Goal: Task Accomplishment & Management: Manage account settings

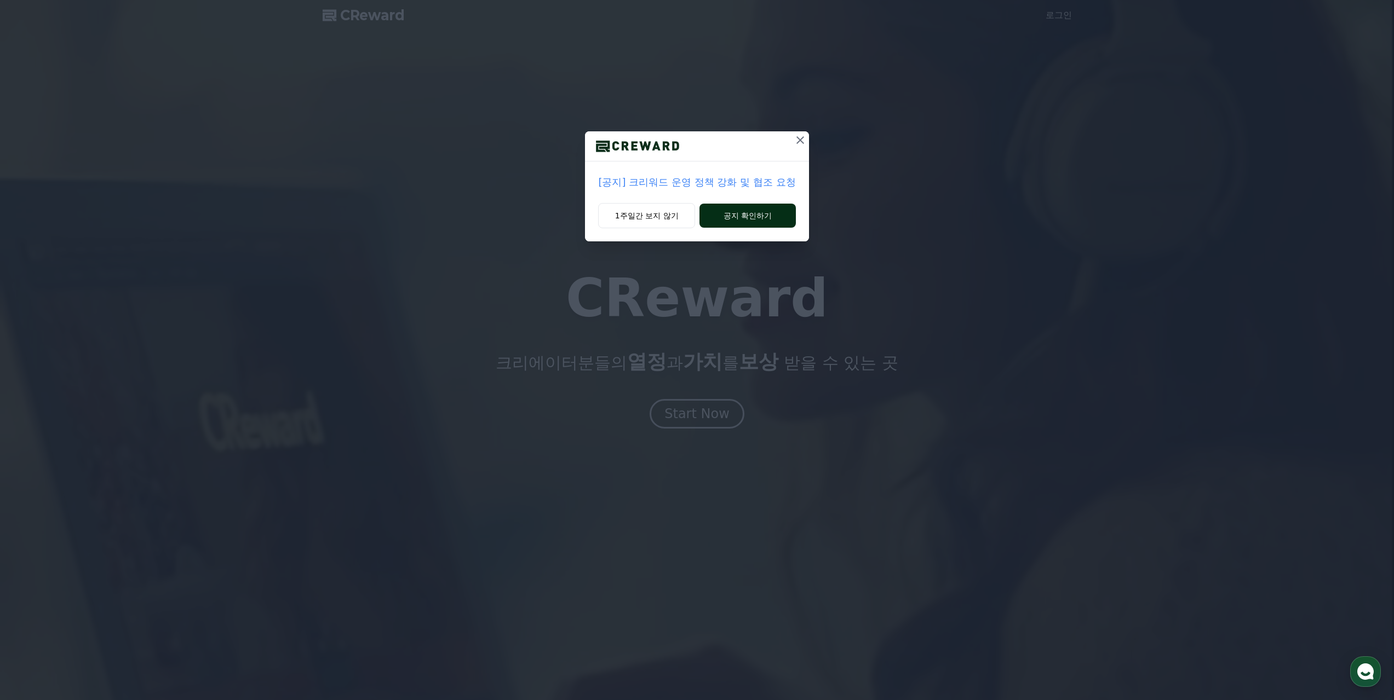
click at [737, 221] on button "공지 확인하기" at bounding box center [747, 216] width 96 height 24
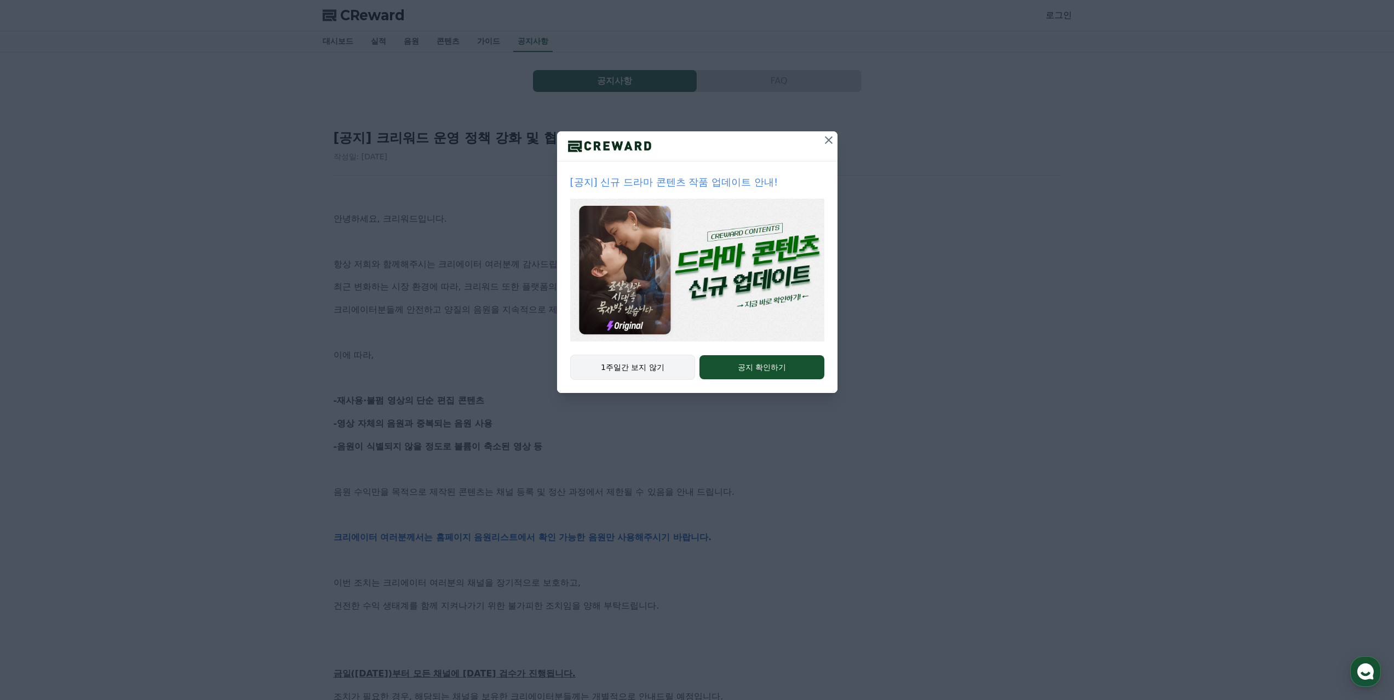
click at [618, 370] on button "1주일간 보지 않기" at bounding box center [632, 367] width 125 height 25
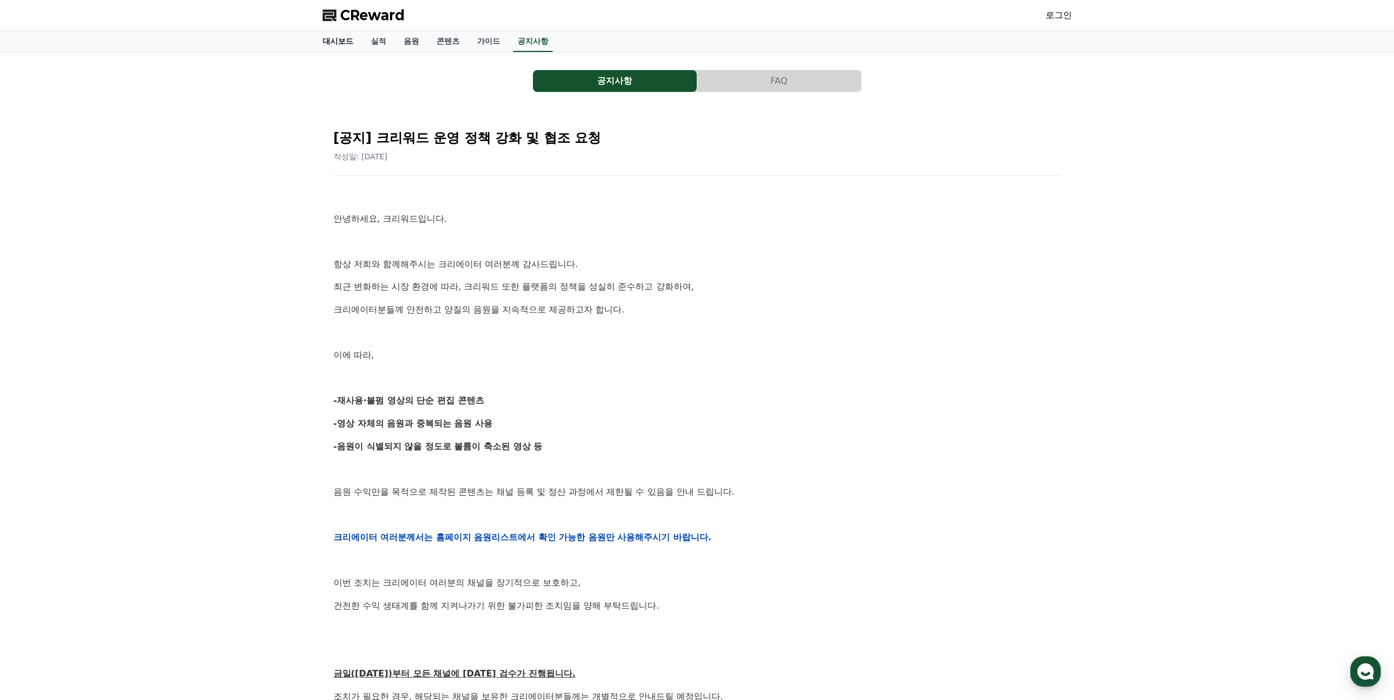
click at [336, 39] on link "대시보드" at bounding box center [338, 41] width 48 height 21
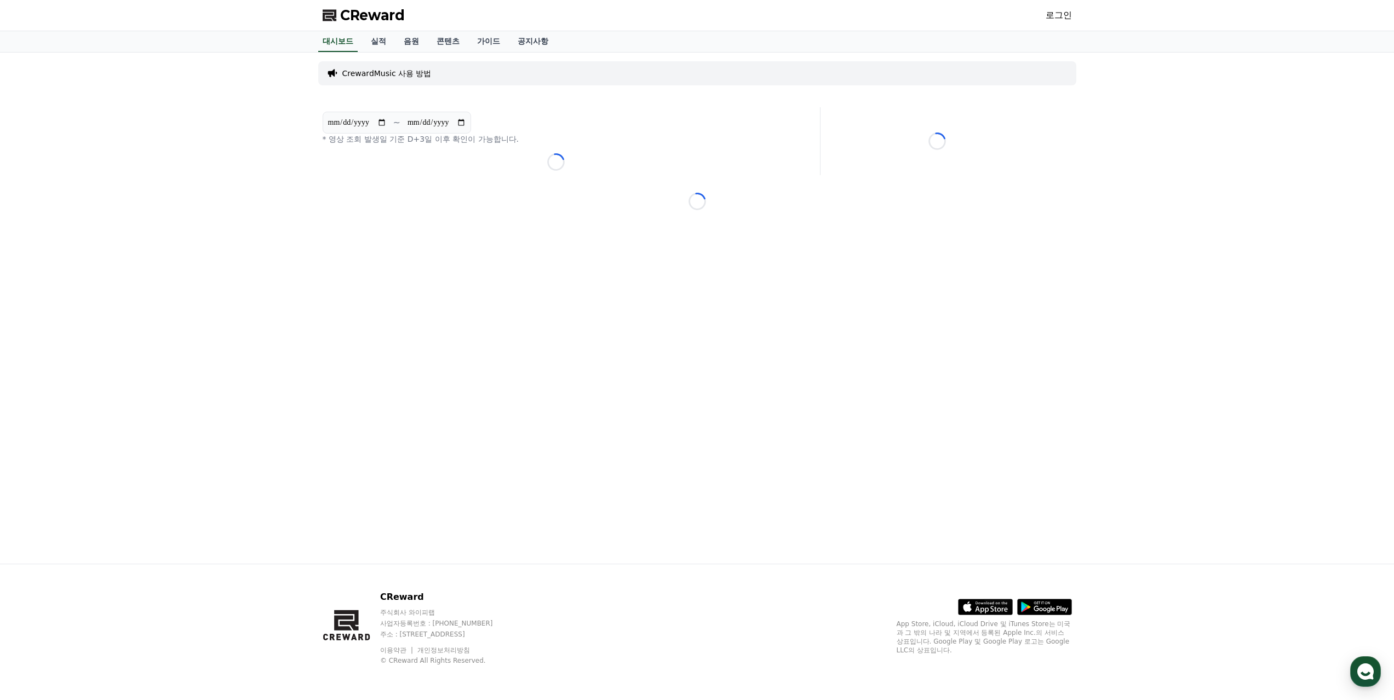
click at [1063, 18] on link "로그인" at bounding box center [1059, 15] width 26 height 13
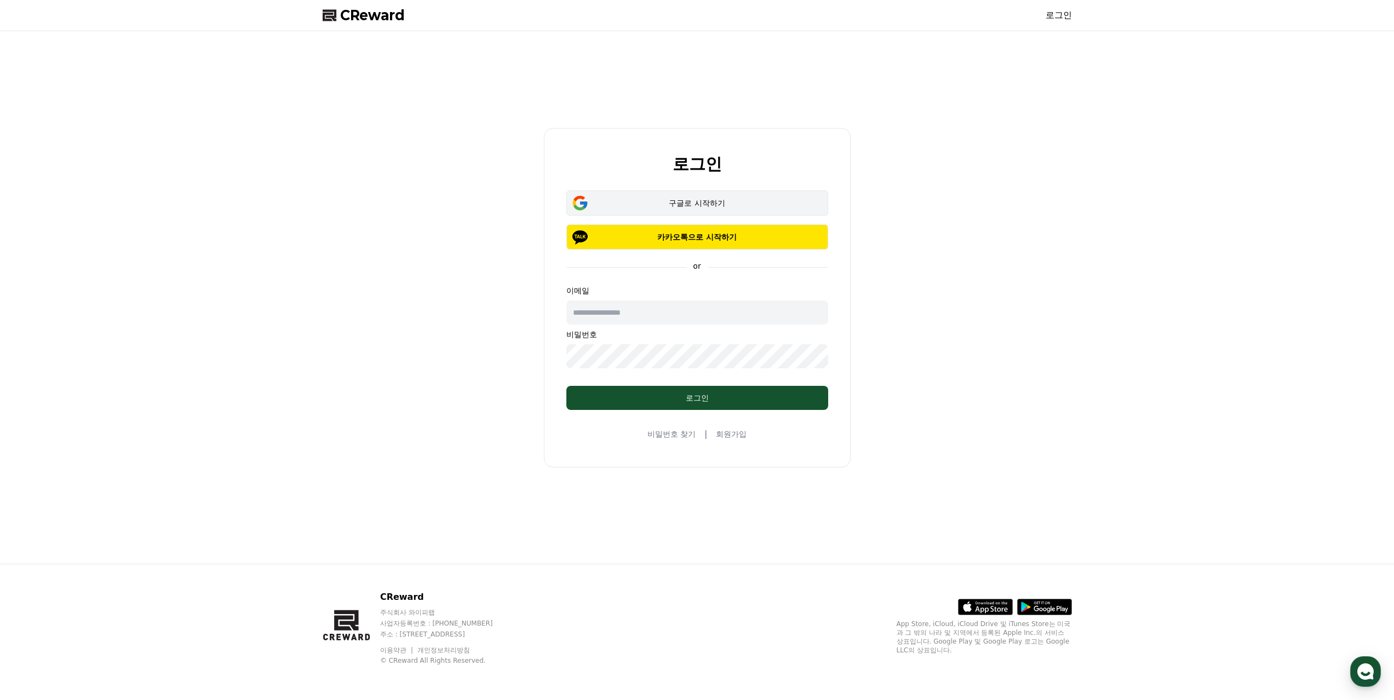
click at [686, 214] on button "구글로 시작하기" at bounding box center [697, 203] width 262 height 25
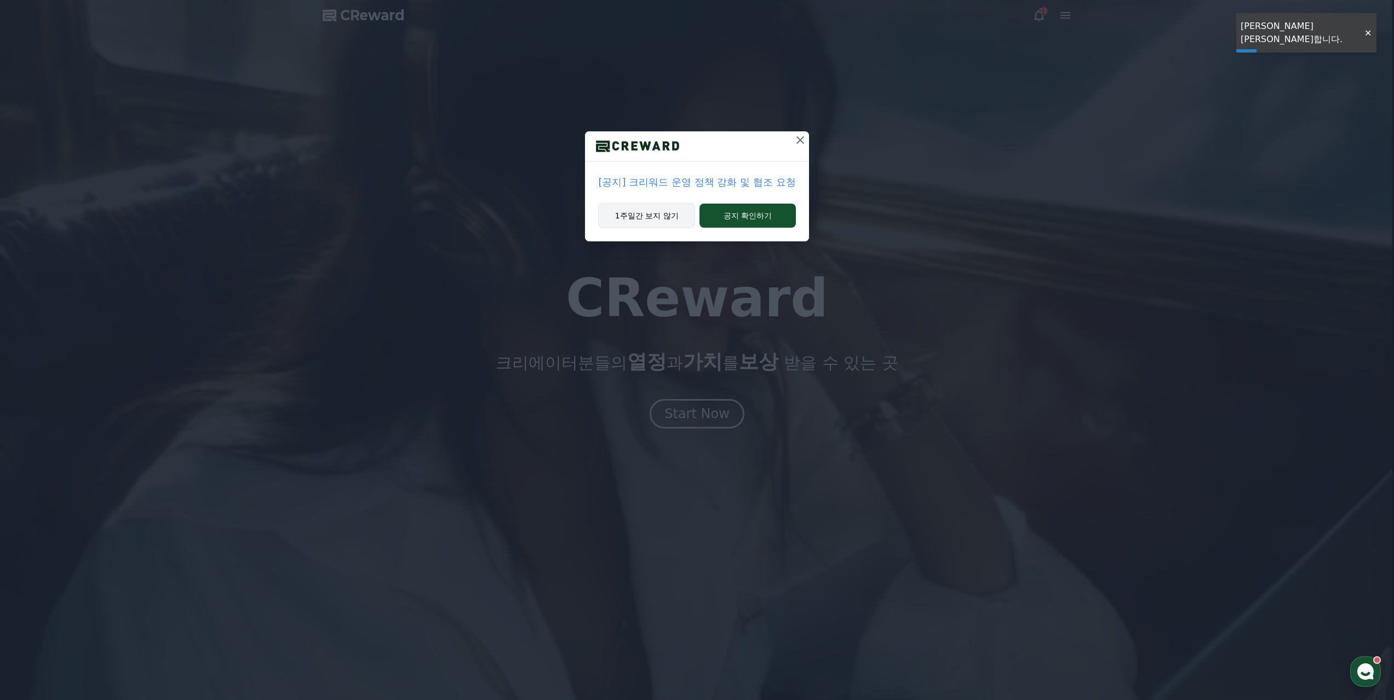
click at [663, 223] on button "1주일간 보지 않기" at bounding box center [646, 215] width 97 height 25
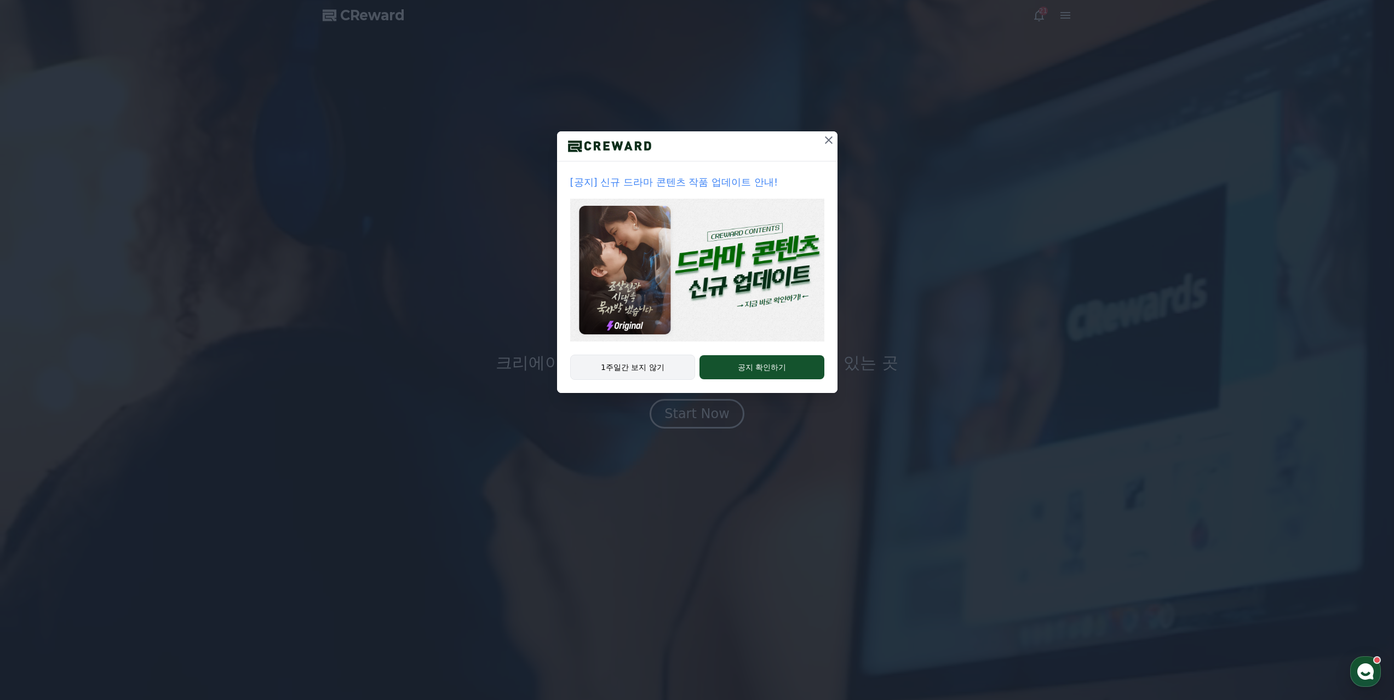
click at [661, 365] on button "1주일간 보지 않기" at bounding box center [632, 367] width 125 height 25
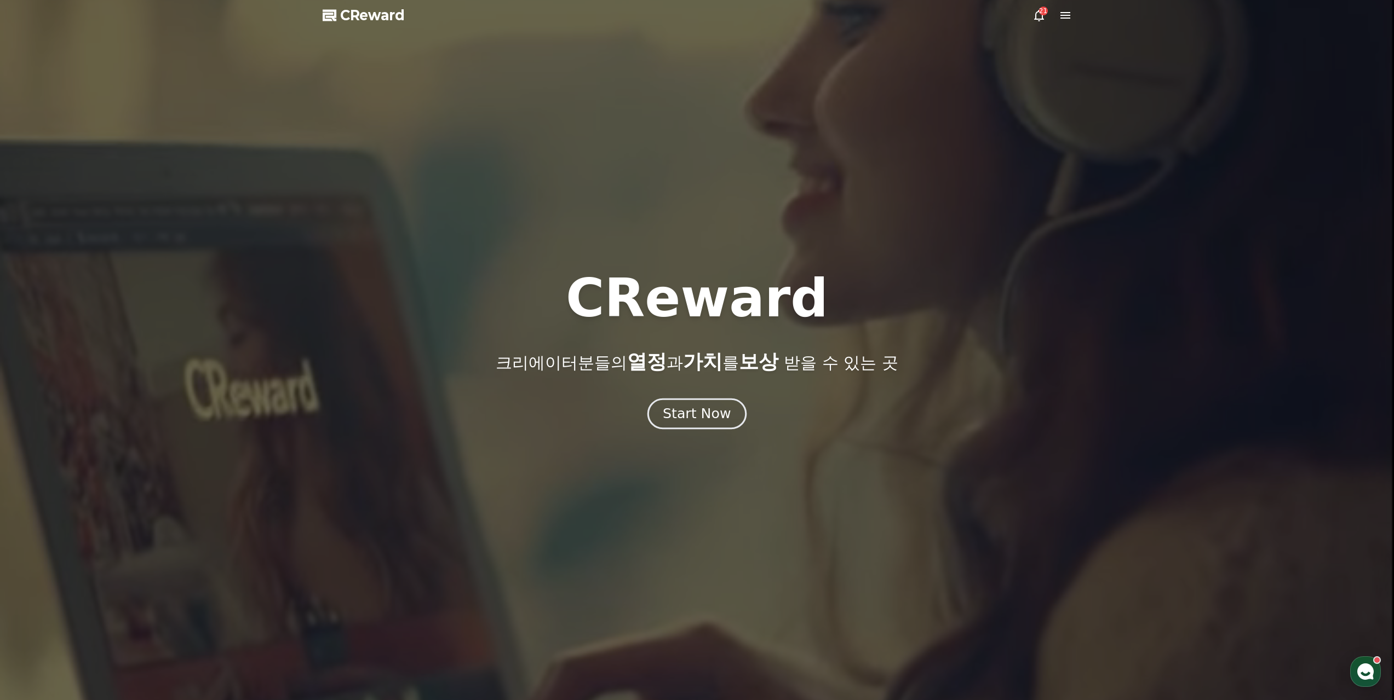
click at [695, 420] on div "Start Now" at bounding box center [697, 414] width 68 height 19
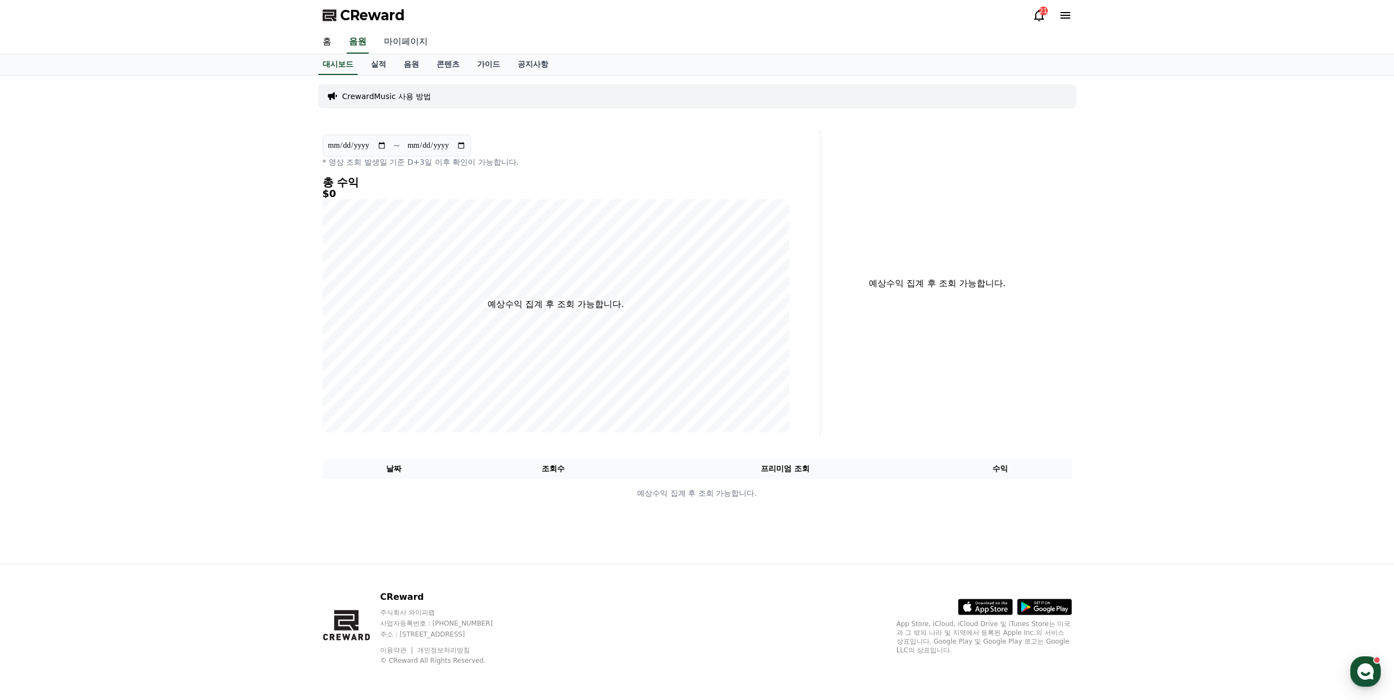
click at [417, 47] on link "마이페이지" at bounding box center [405, 42] width 61 height 23
select select "**********"
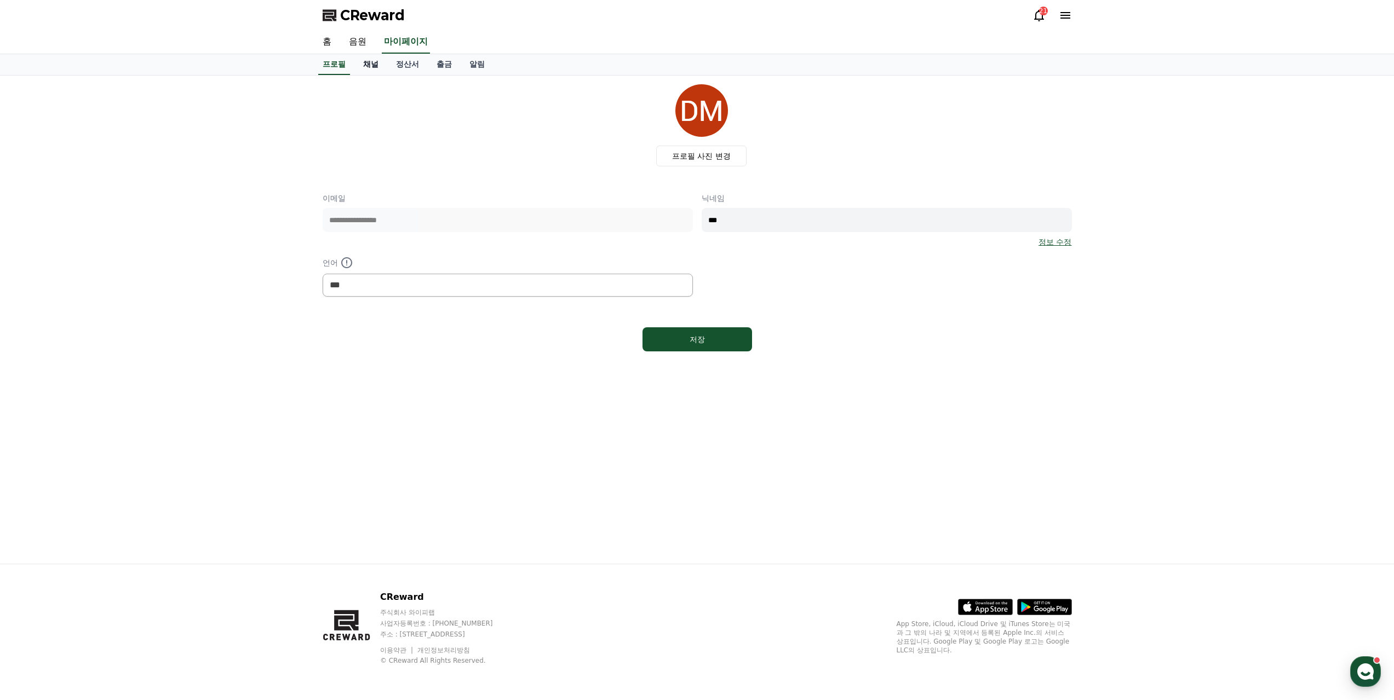
click at [373, 65] on link "채널" at bounding box center [370, 64] width 33 height 21
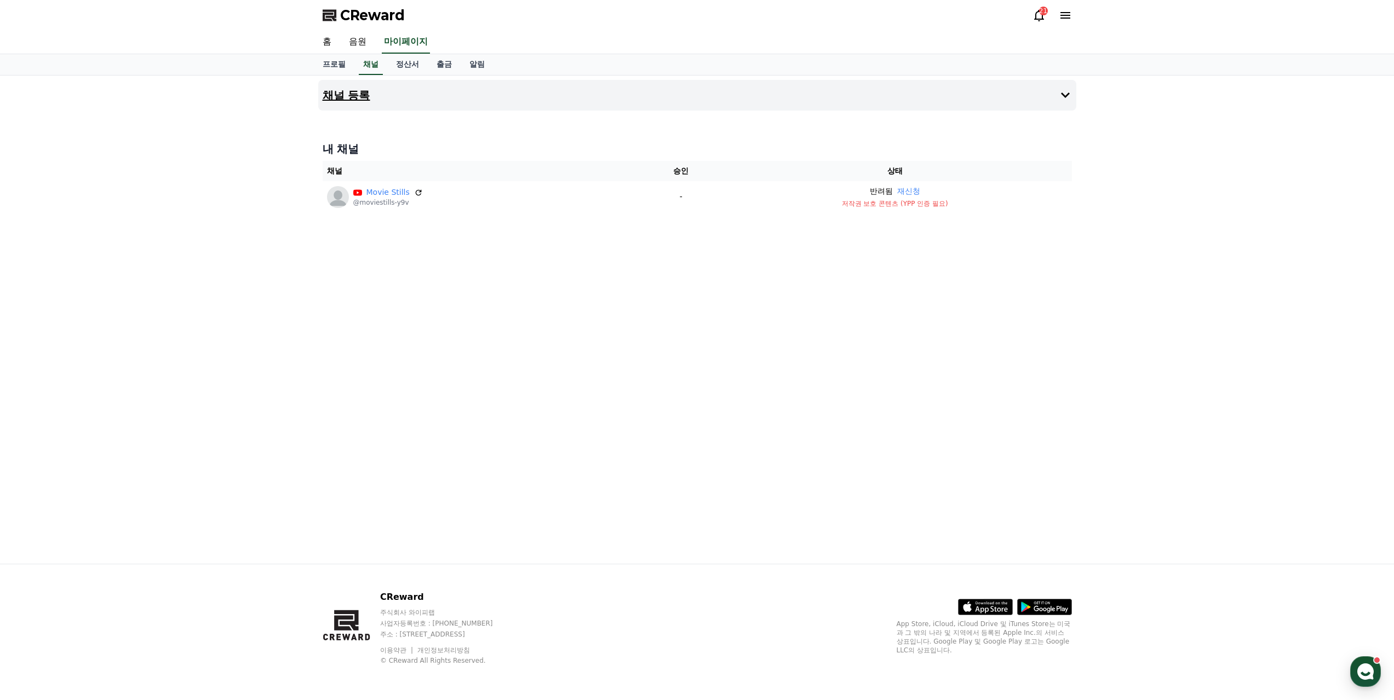
click at [341, 94] on h4 "채널 등록" at bounding box center [347, 95] width 48 height 12
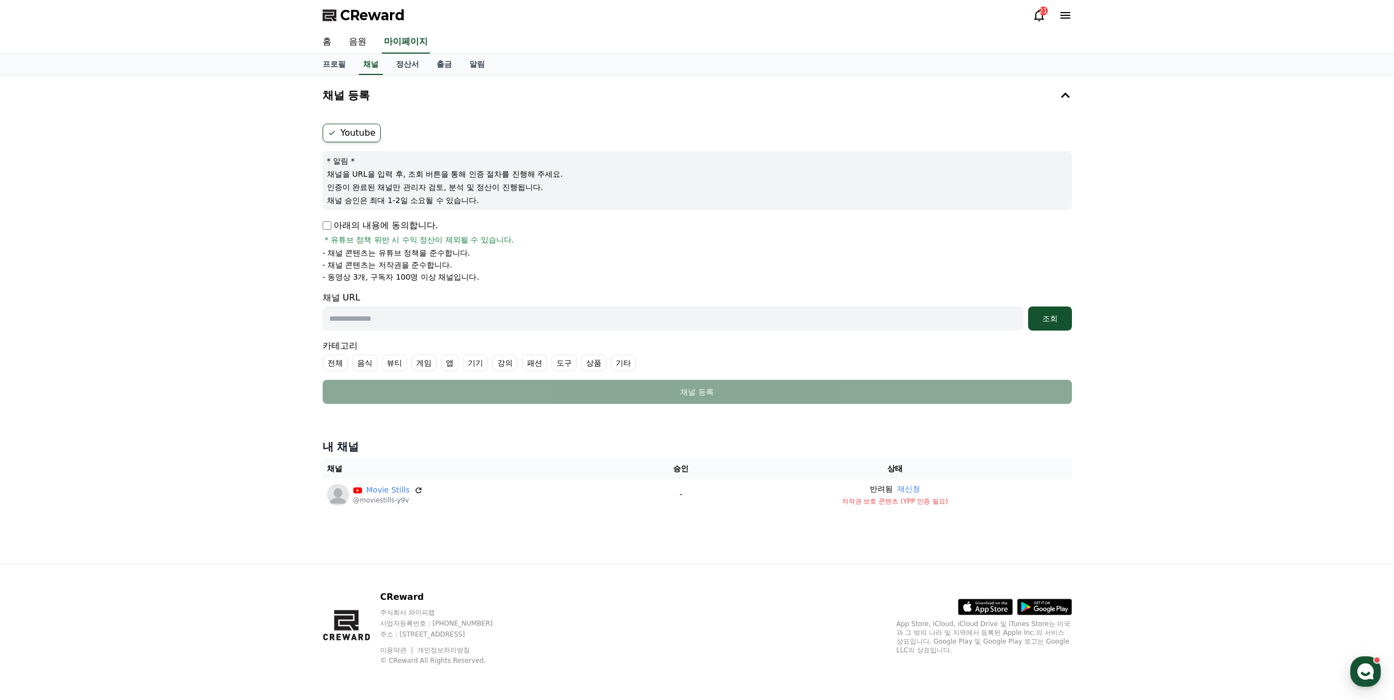
click at [415, 326] on input "text" at bounding box center [673, 319] width 701 height 24
paste input "**********"
type input "**********"
click at [1050, 325] on button "조회" at bounding box center [1050, 319] width 44 height 24
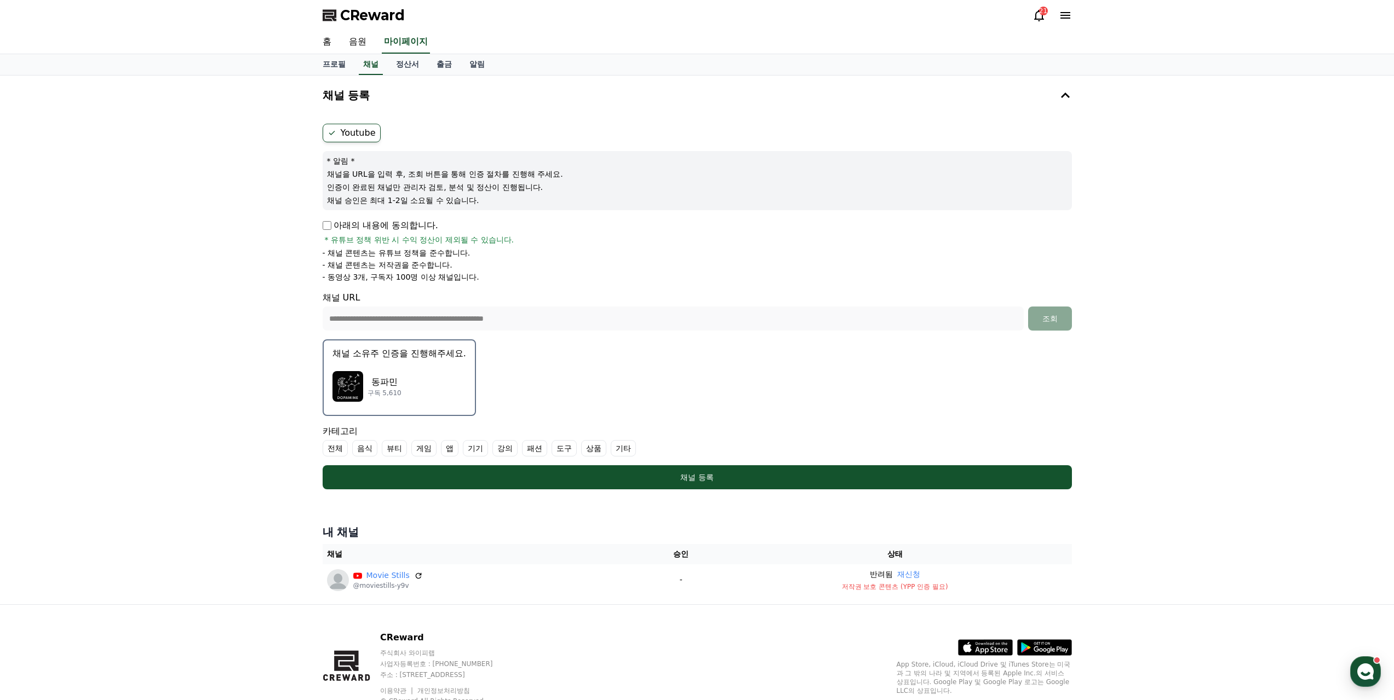
click at [433, 380] on div "동파민 구독 5,610" at bounding box center [399, 387] width 134 height 44
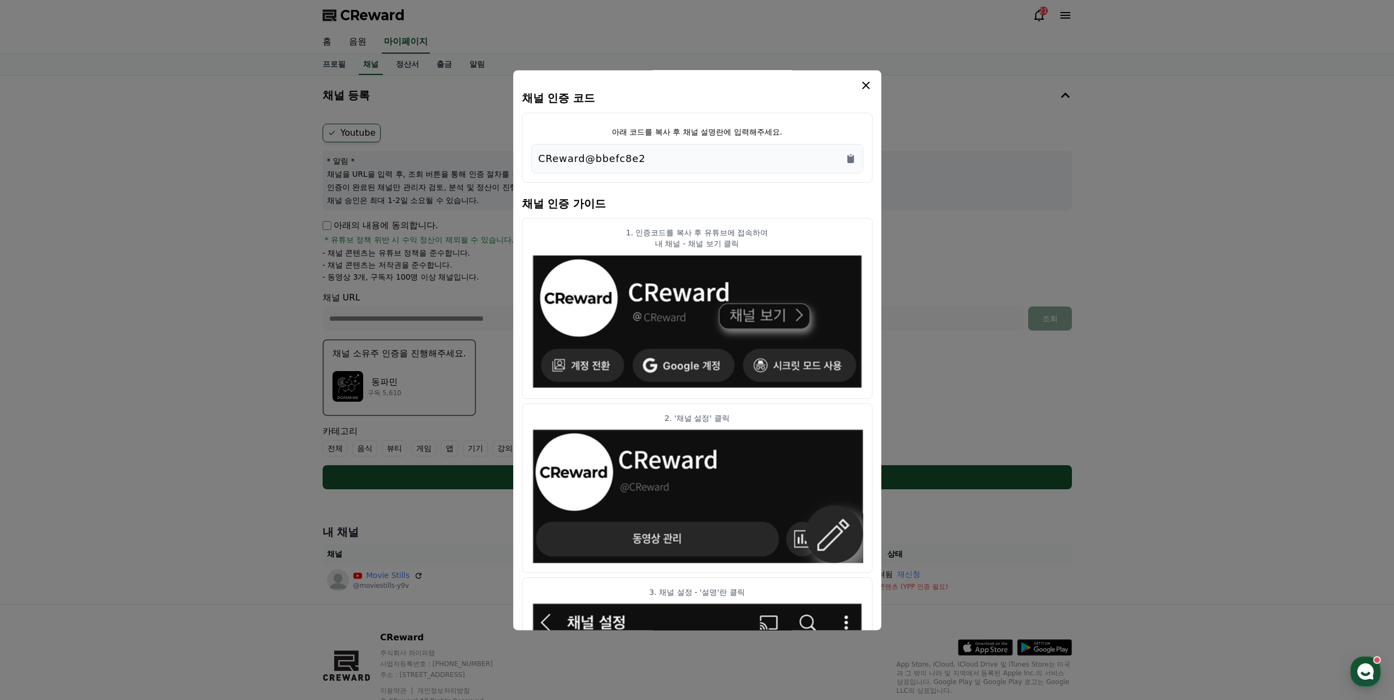
select select "**********"
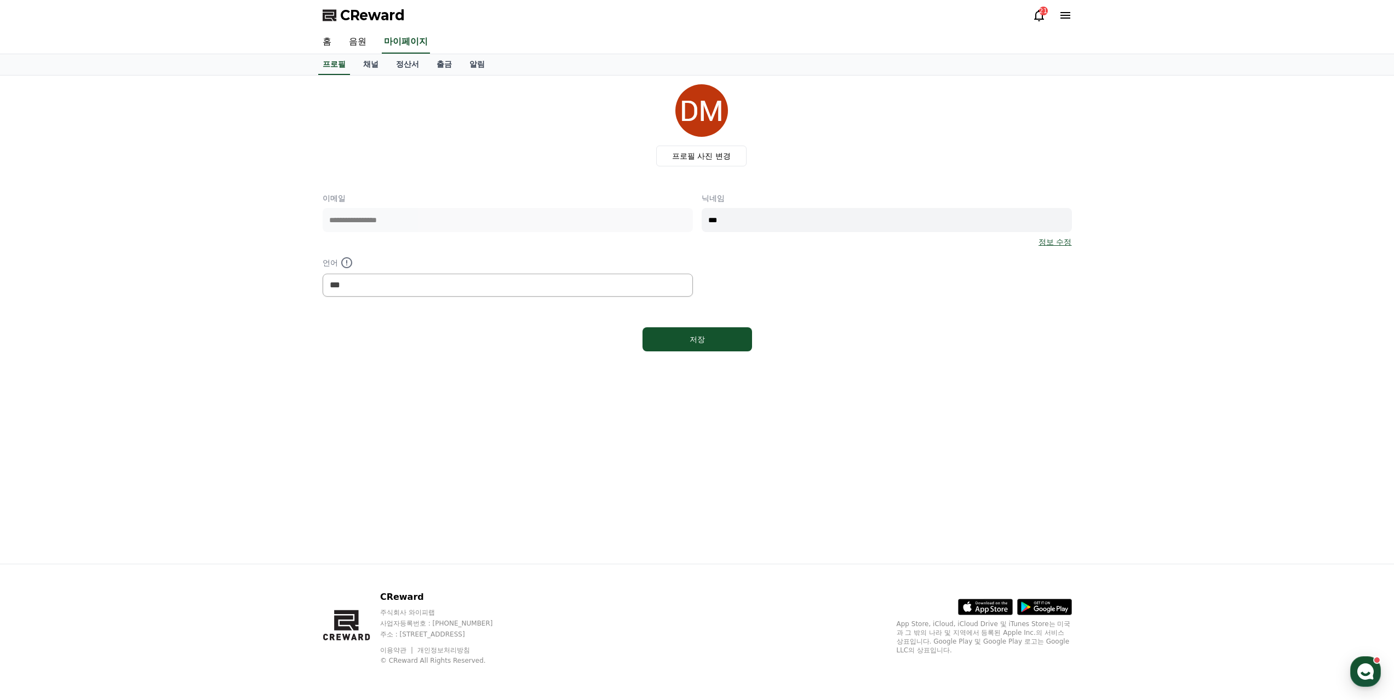
click at [336, 152] on div "프로필 사진 변경" at bounding box center [701, 125] width 740 height 82
drag, startPoint x: 328, startPoint y: 159, endPoint x: 309, endPoint y: 141, distance: 25.6
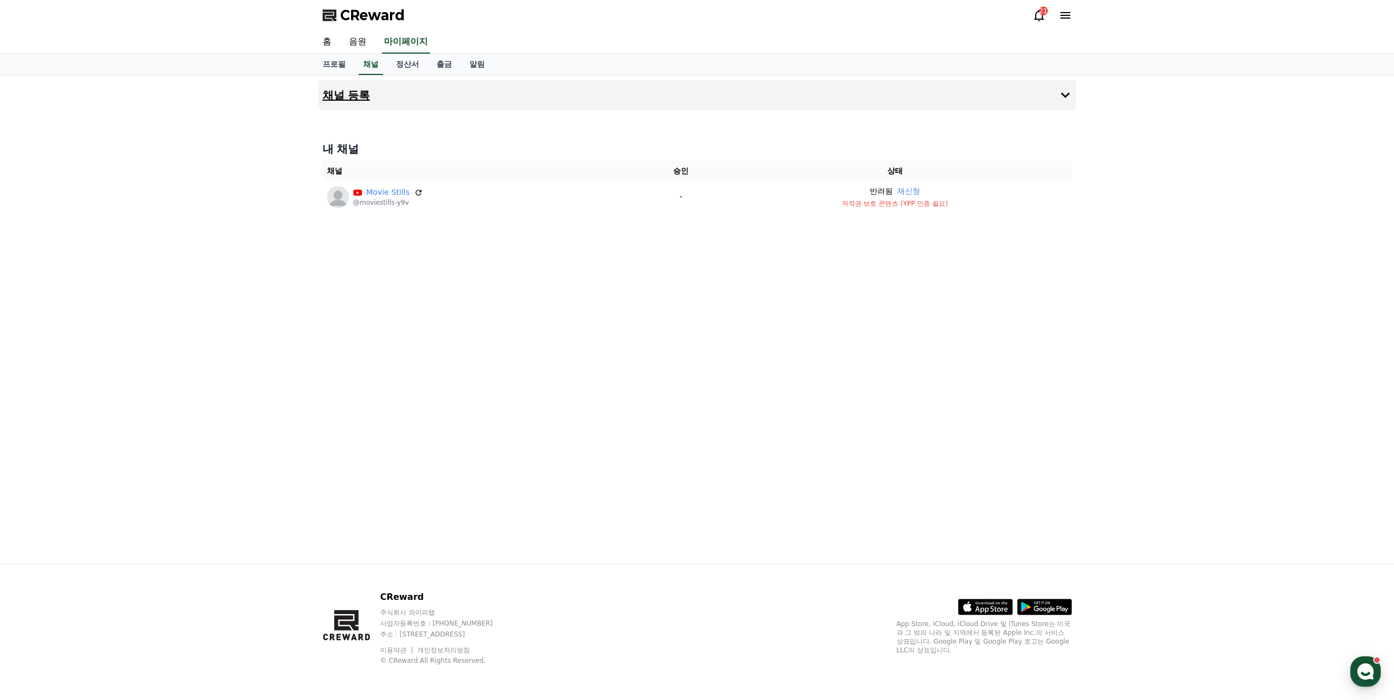
click at [365, 96] on h4 "채널 등록" at bounding box center [347, 95] width 48 height 12
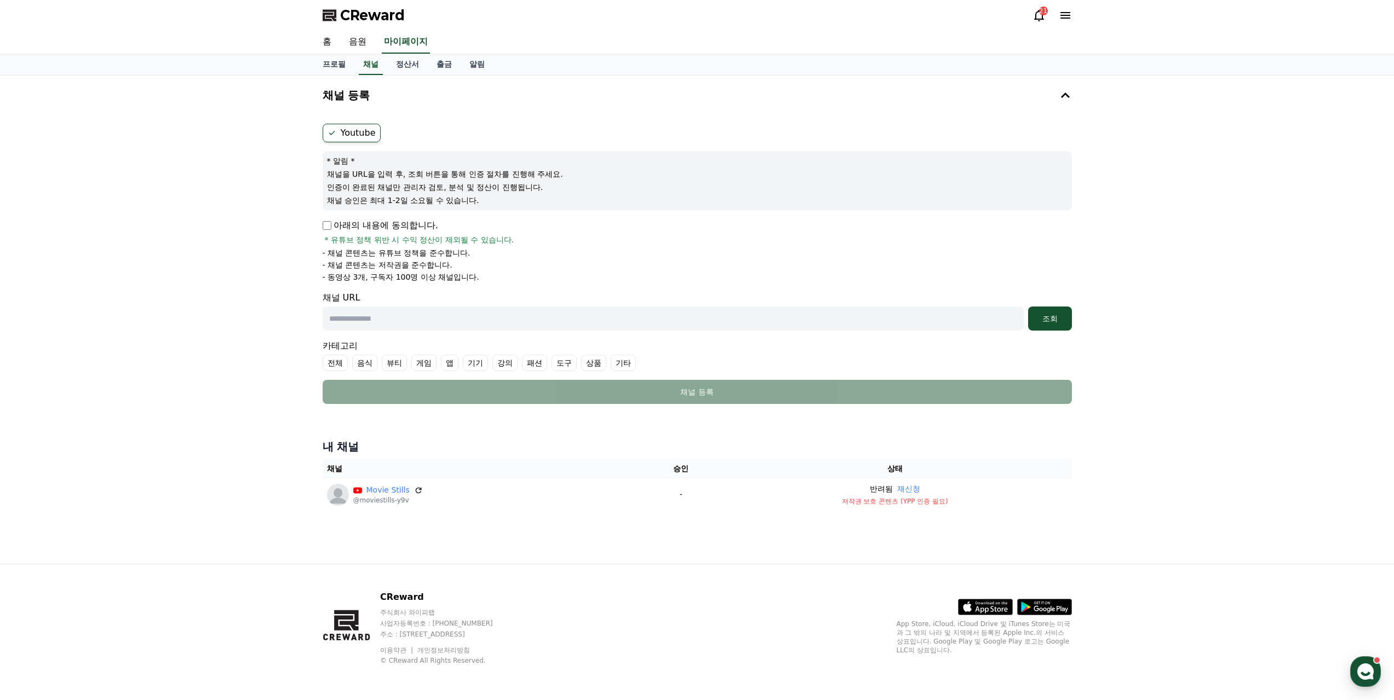
click at [398, 321] on input "text" at bounding box center [673, 319] width 701 height 24
paste input "**********"
type input "**********"
click at [1054, 321] on div "조회" at bounding box center [1049, 318] width 35 height 11
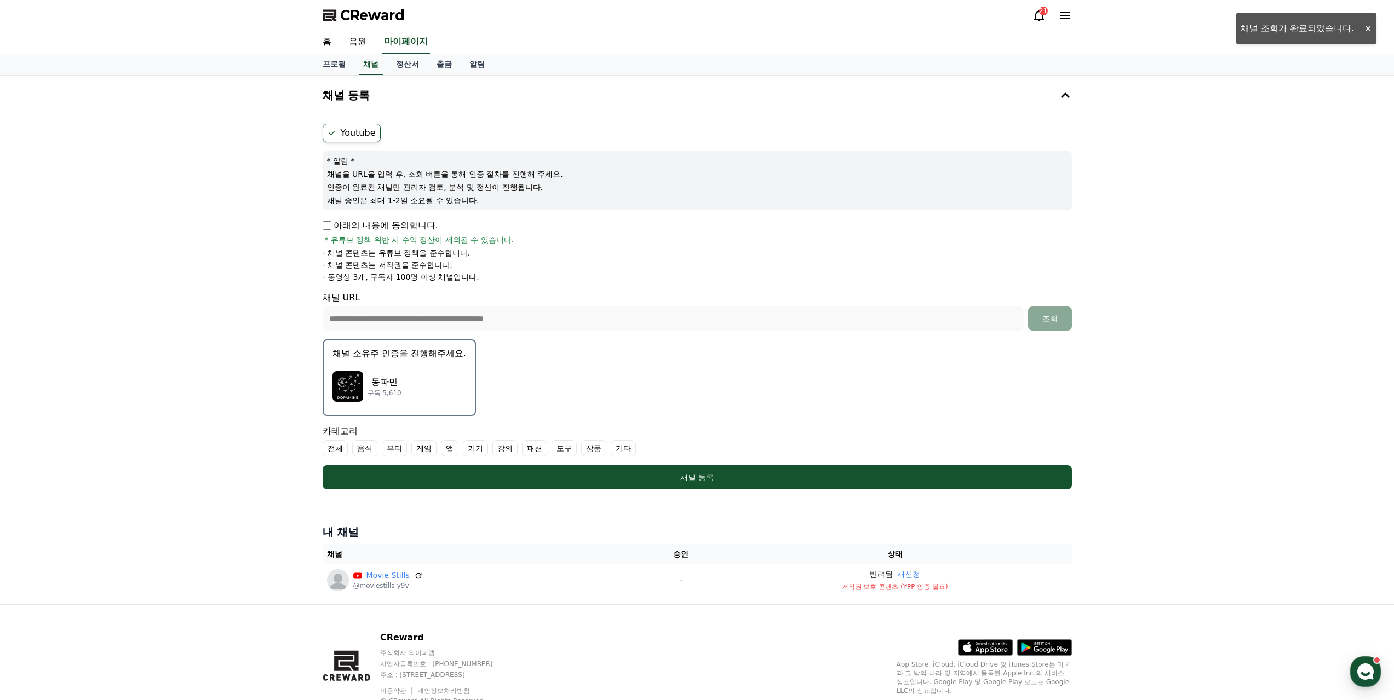
click at [449, 388] on div "동파민 구독 5,610" at bounding box center [399, 387] width 134 height 44
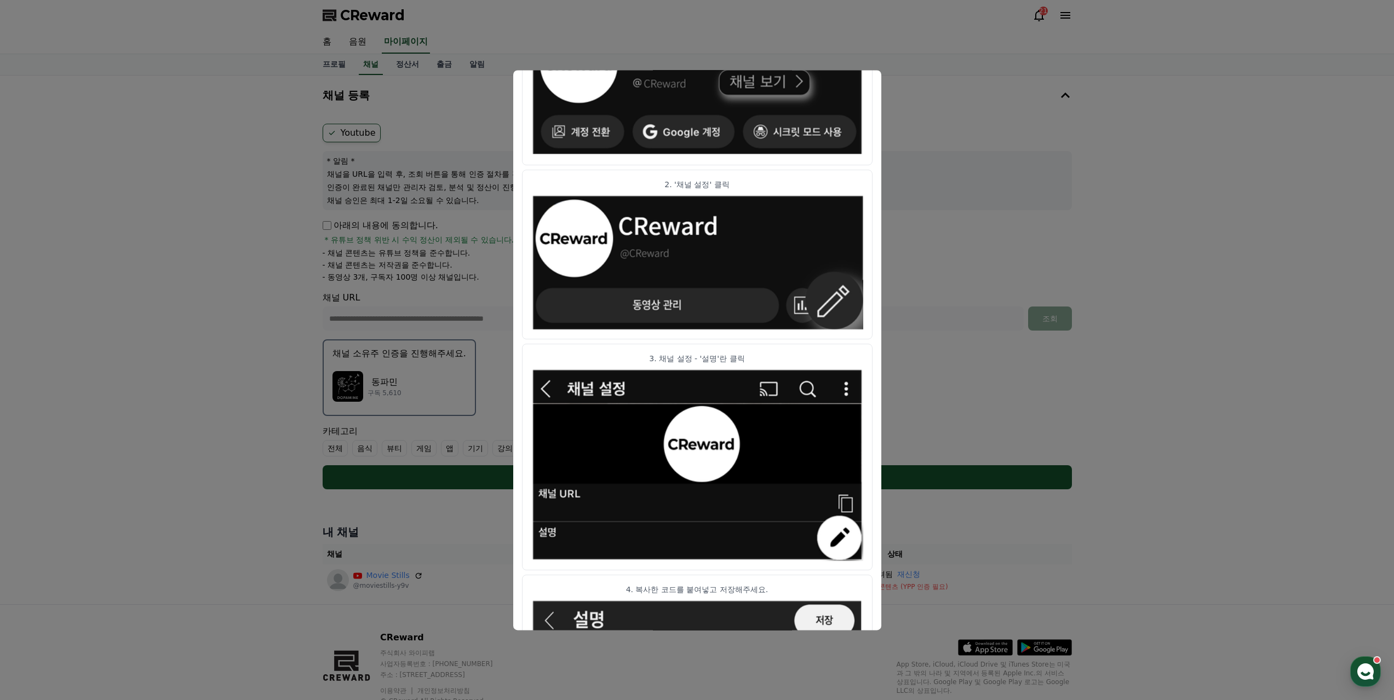
scroll to position [2, 0]
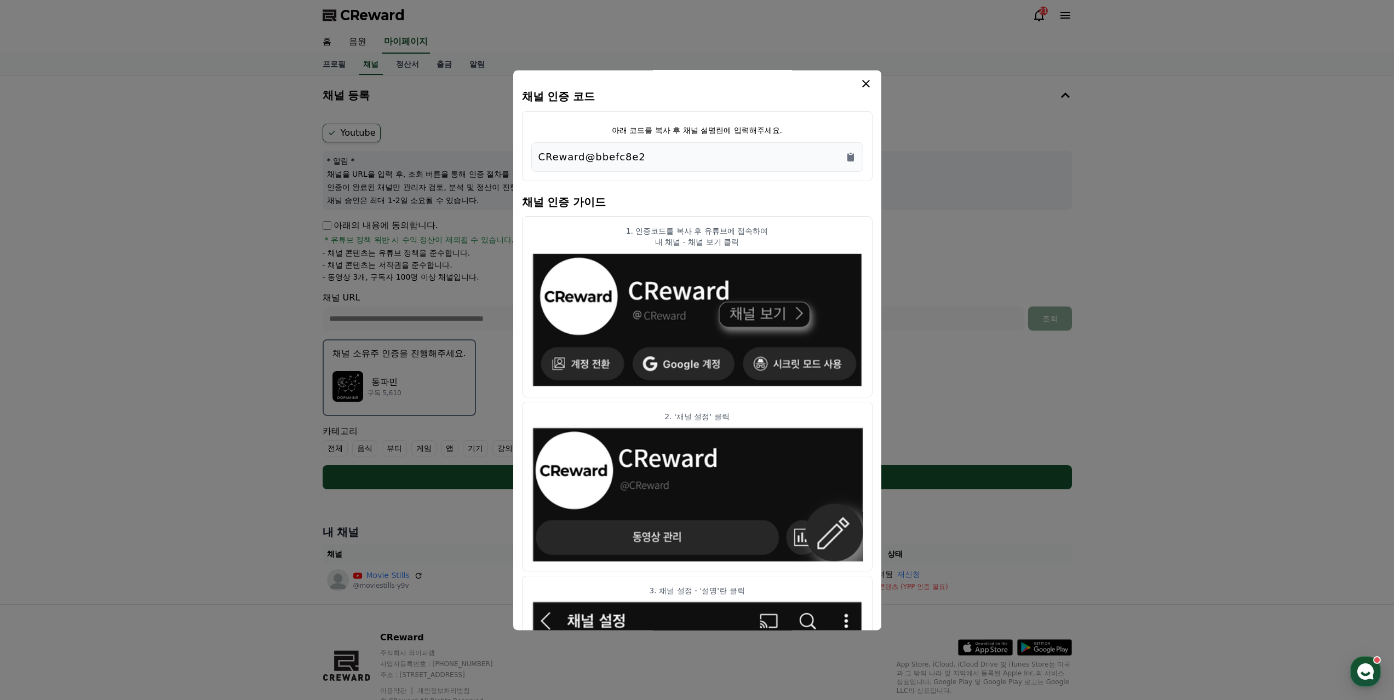
click at [864, 82] on icon "modal" at bounding box center [866, 84] width 8 height 8
click at [853, 156] on icon "Copy to clipboard" at bounding box center [850, 157] width 7 height 8
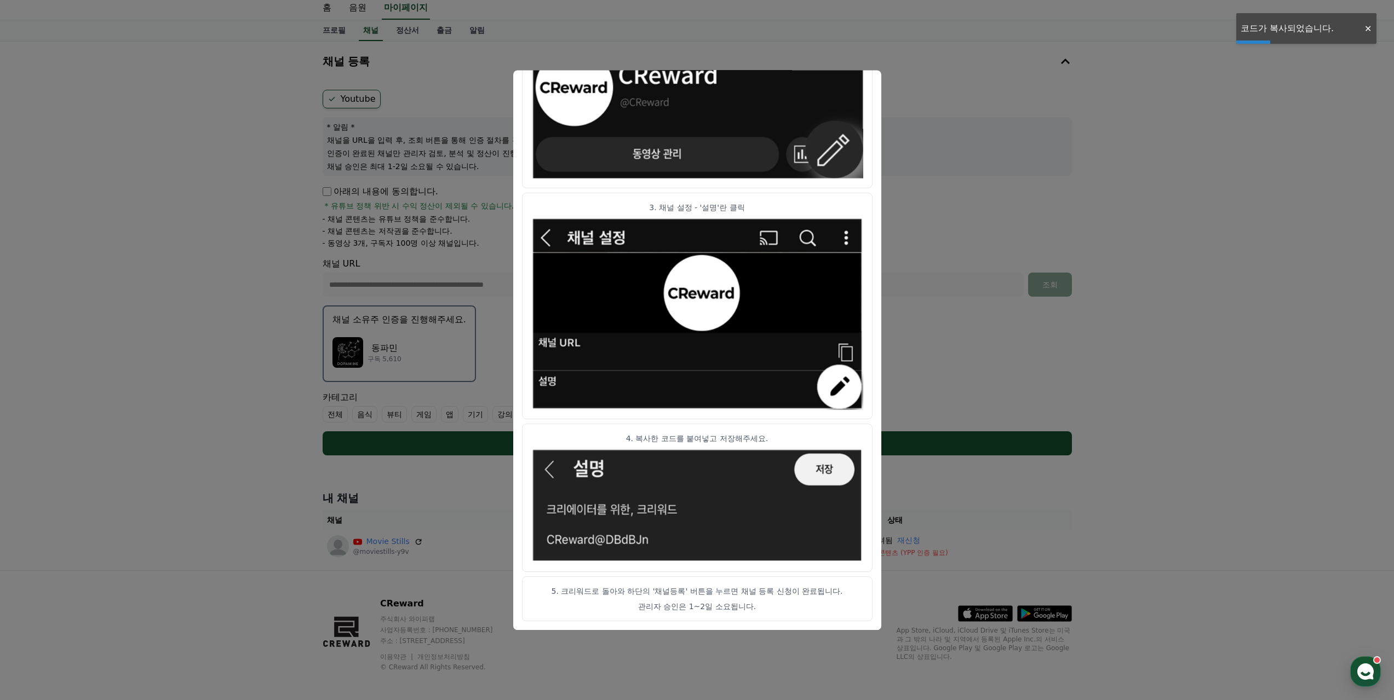
scroll to position [41, 0]
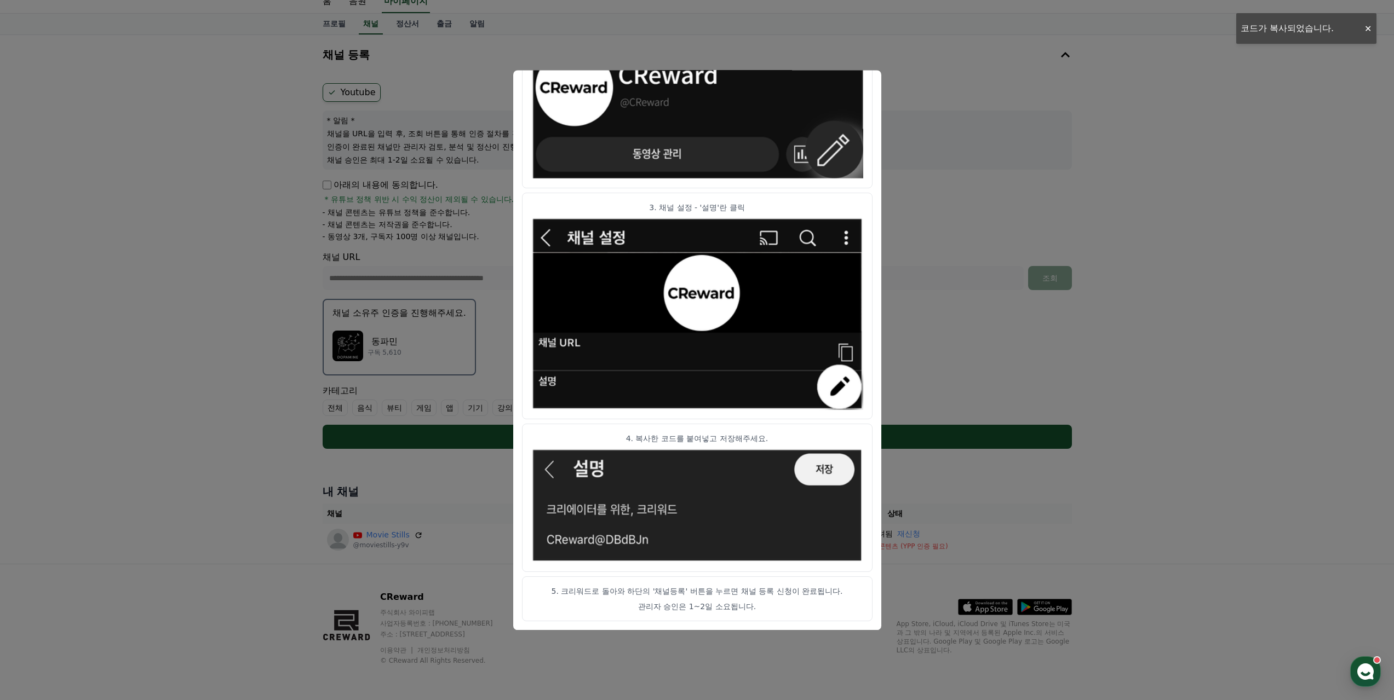
click at [921, 80] on button "close modal" at bounding box center [697, 350] width 1394 height 700
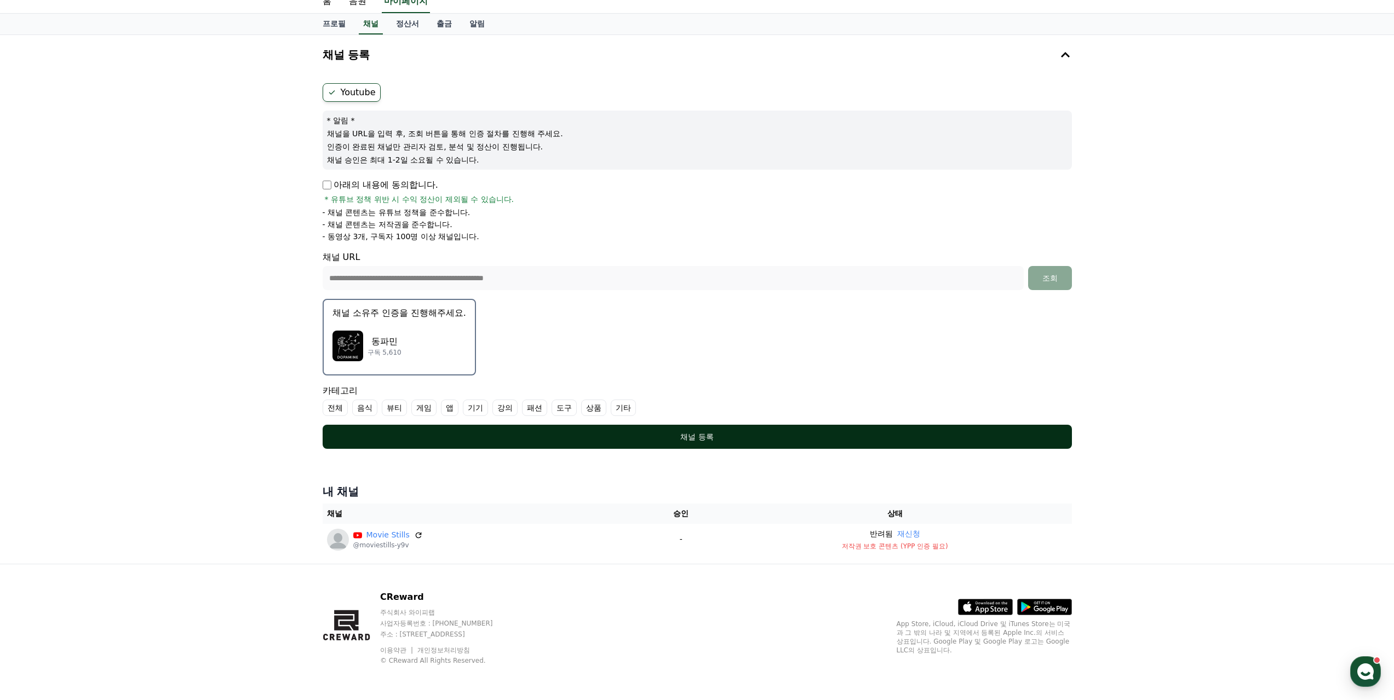
click at [518, 443] on button "채널 등록" at bounding box center [697, 437] width 749 height 24
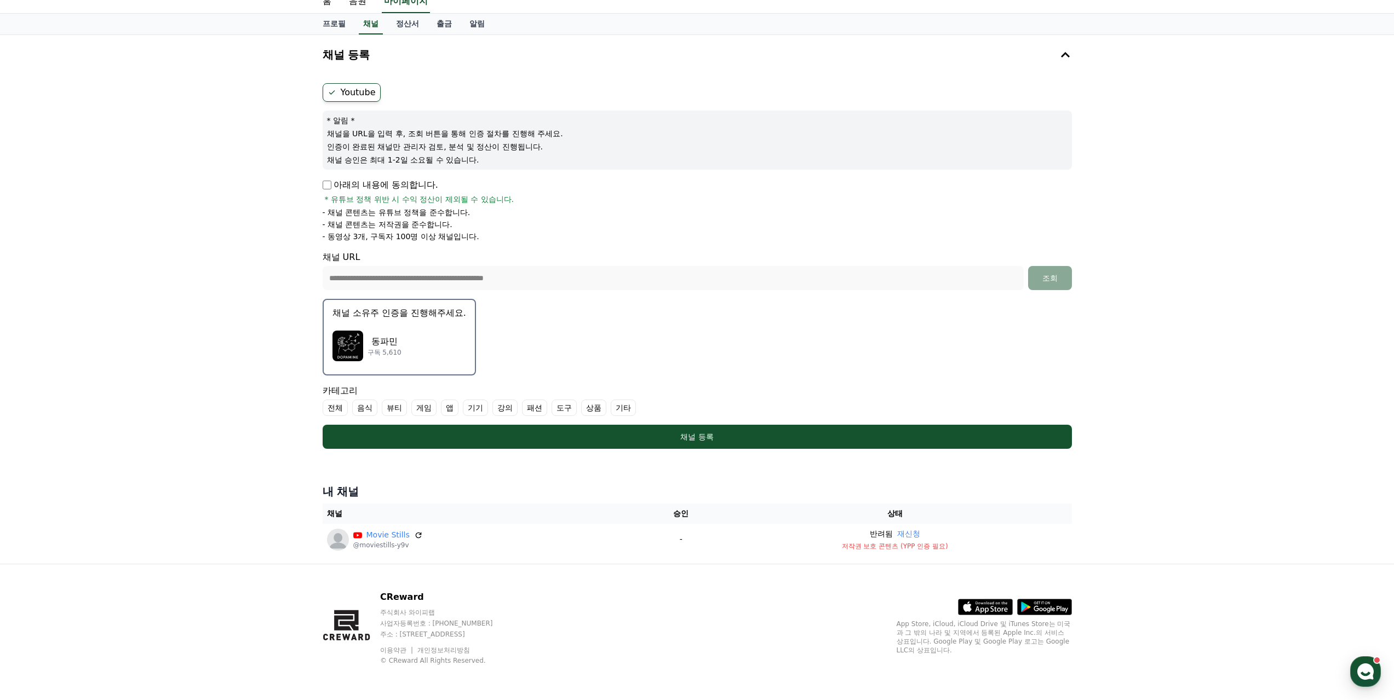
click at [620, 409] on label "기타" at bounding box center [623, 408] width 25 height 16
click at [331, 412] on label "전체" at bounding box center [335, 408] width 25 height 16
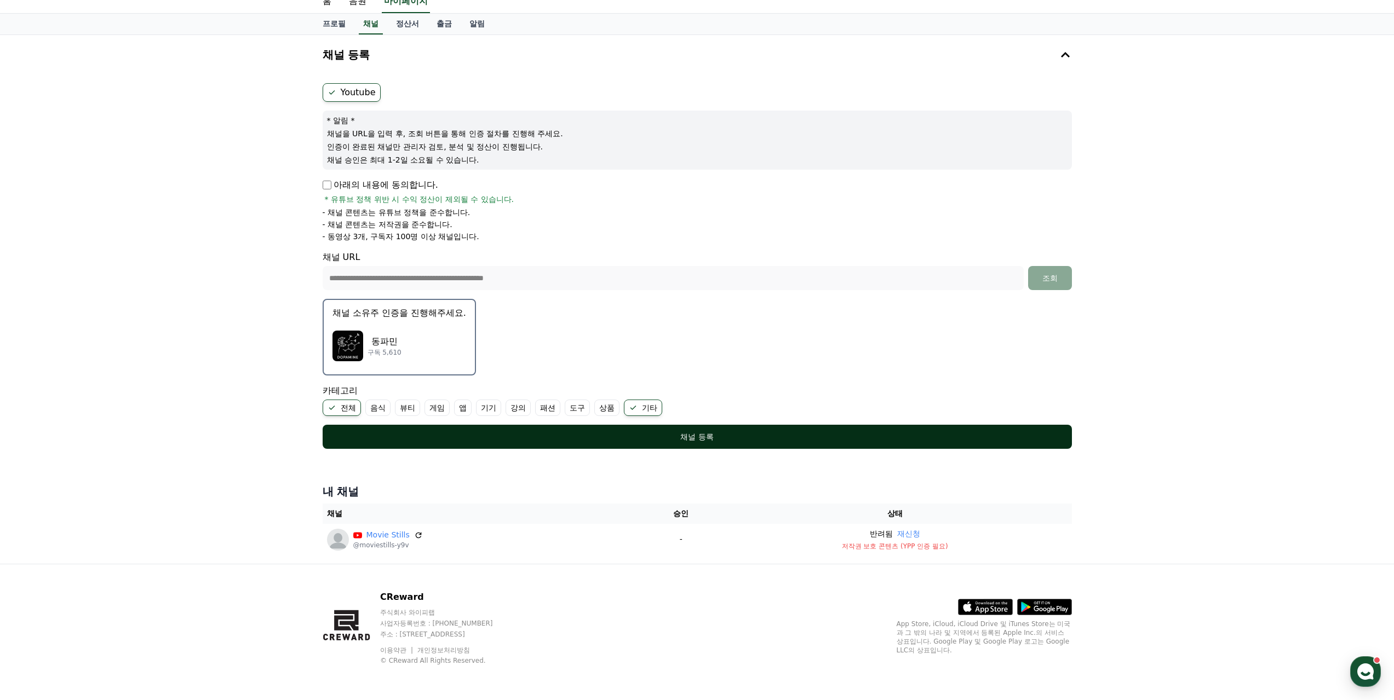
click at [576, 435] on div "채널 등록" at bounding box center [696, 437] width 705 height 11
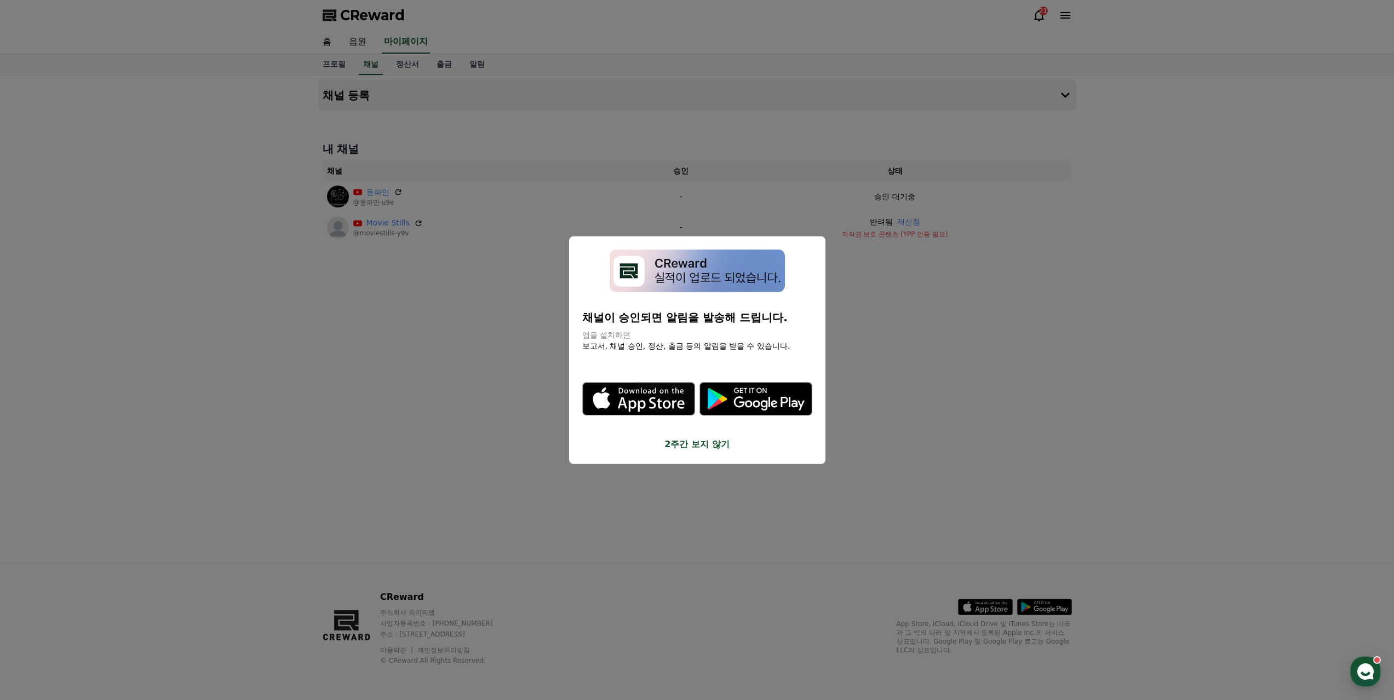
click at [674, 447] on button "2주간 보지 않기" at bounding box center [697, 444] width 230 height 13
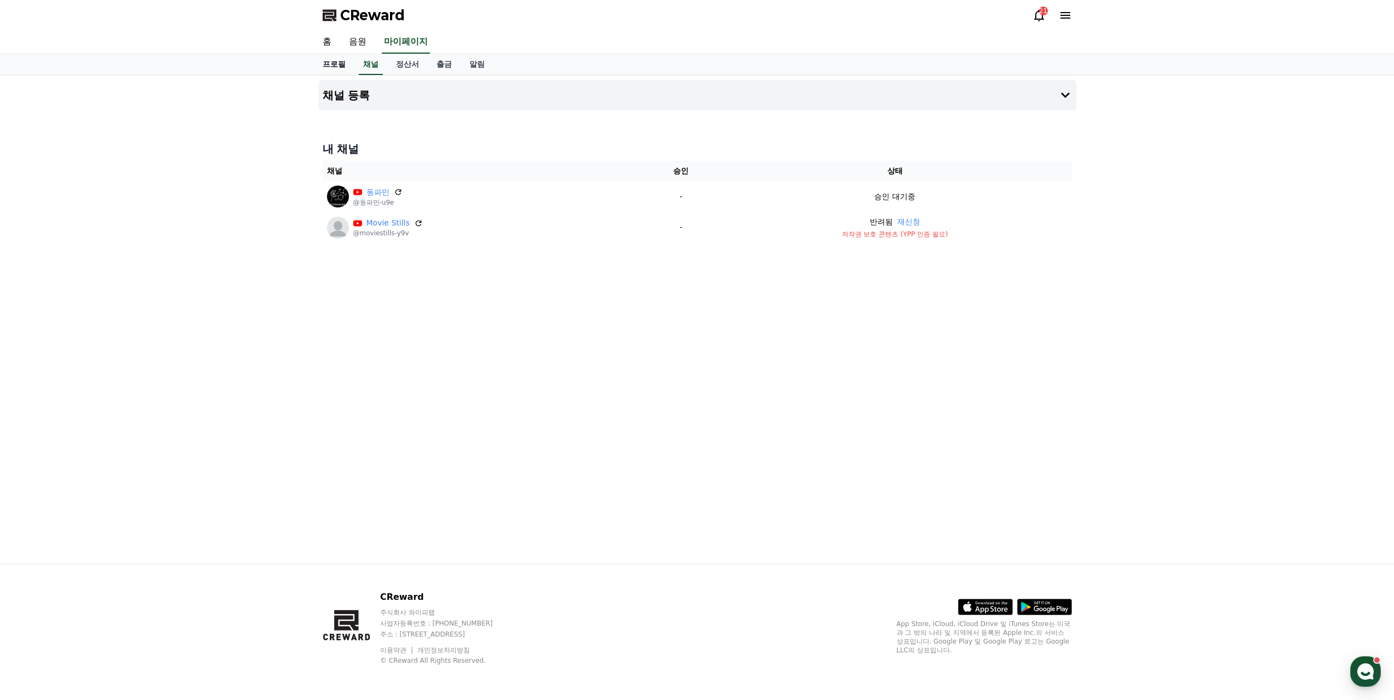
click at [327, 67] on link "프로필" at bounding box center [334, 64] width 41 height 21
select select "**********"
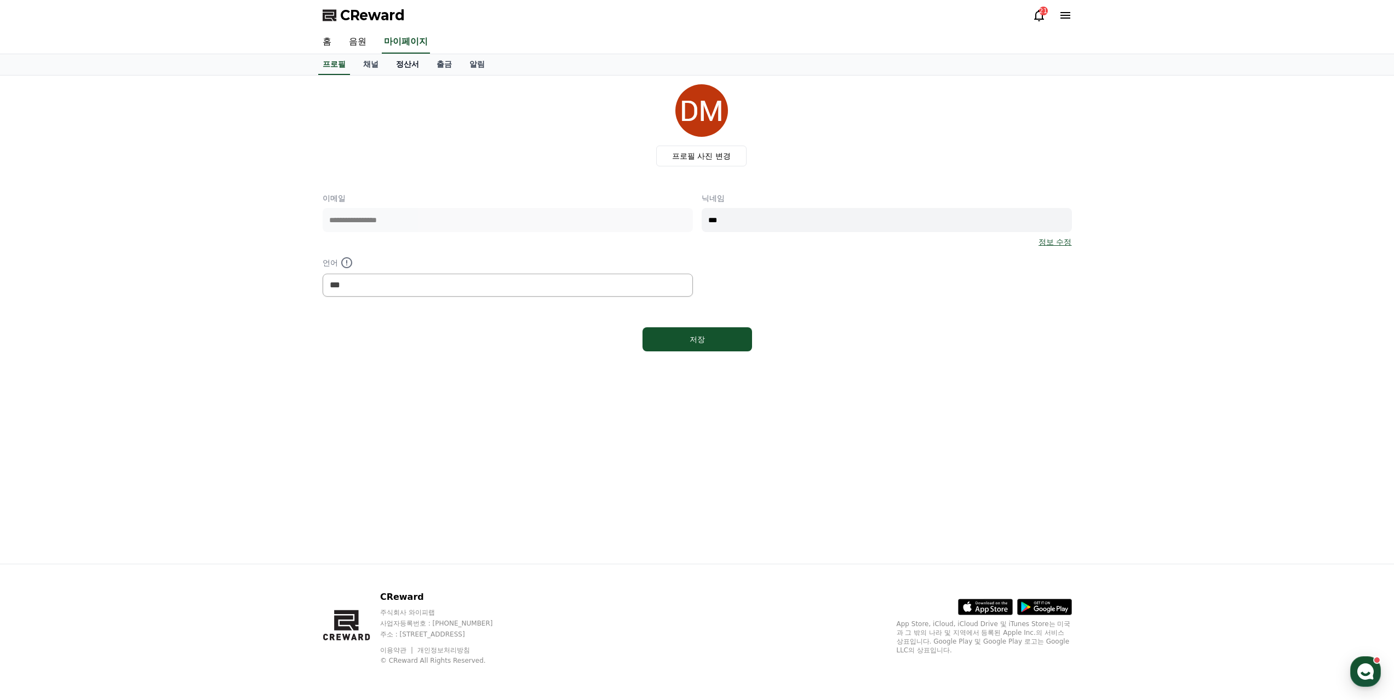
click at [398, 64] on link "정산서" at bounding box center [407, 64] width 41 height 21
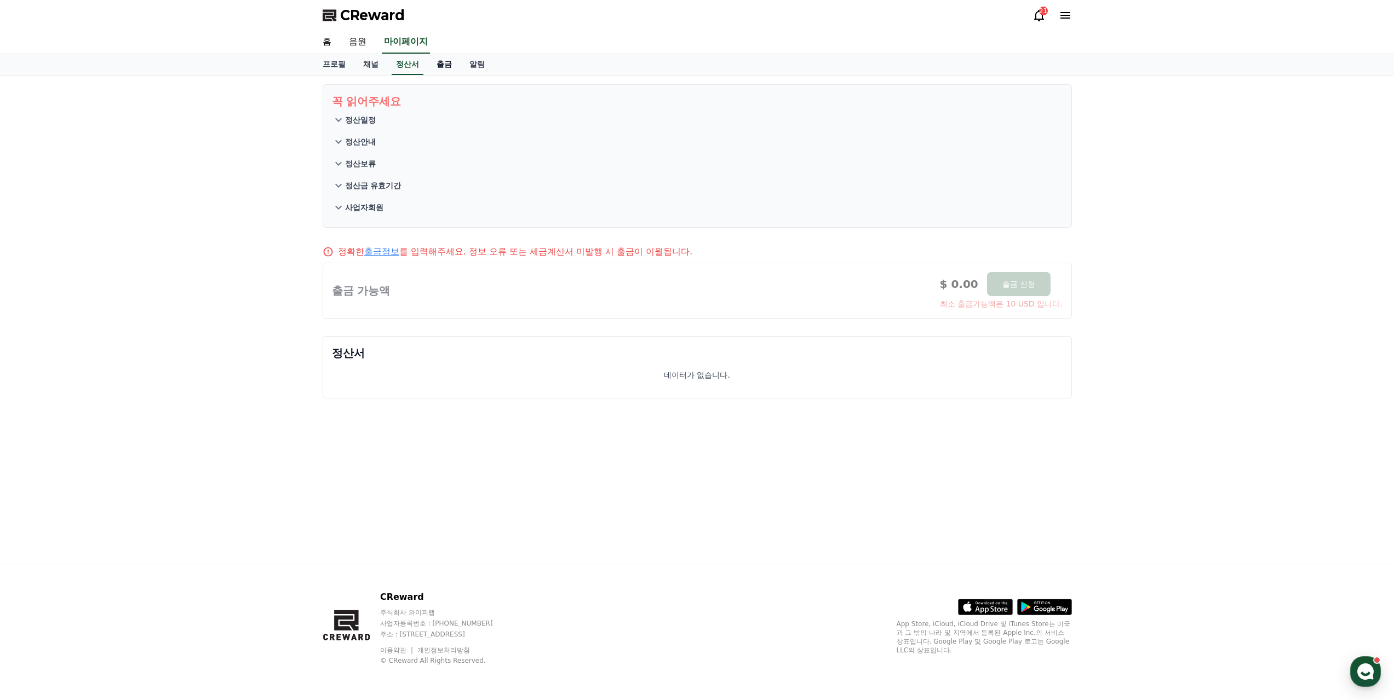
click at [443, 67] on link "출금" at bounding box center [444, 64] width 33 height 21
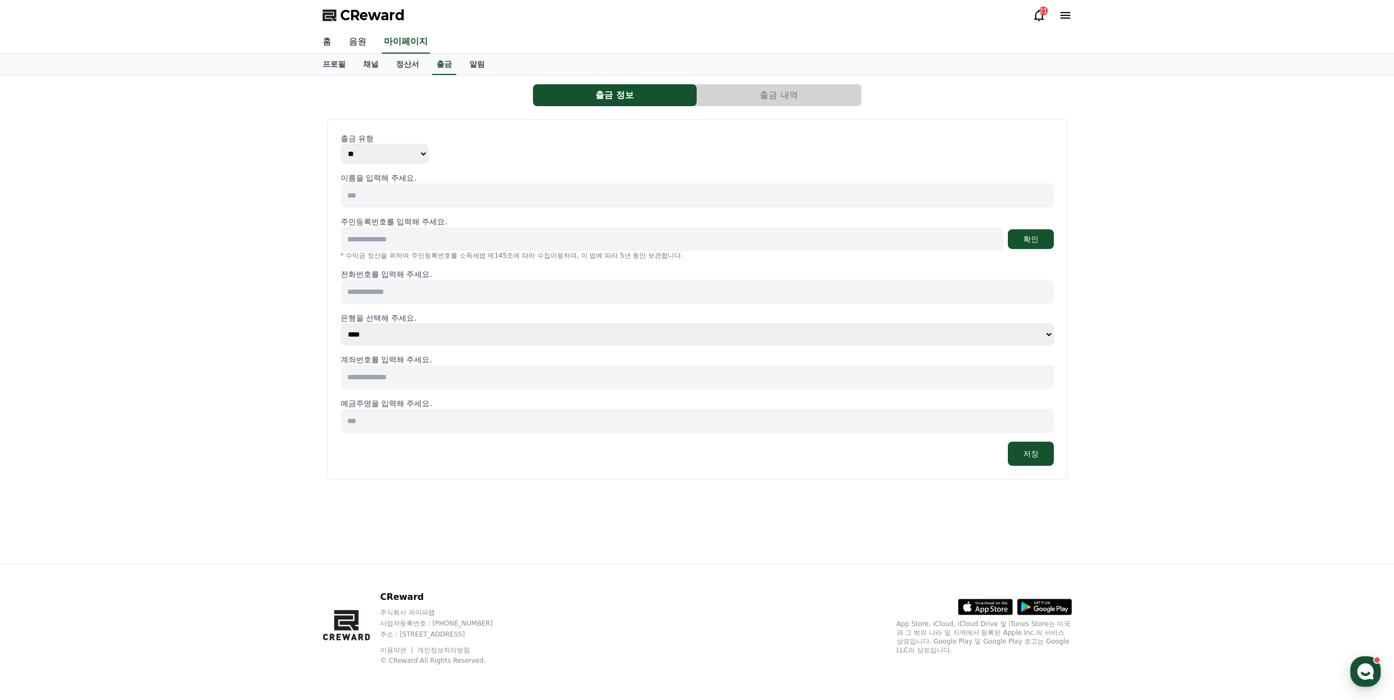
click at [394, 343] on select "**** **** **** **** **** **** **** ** ** ** ** **** *** **** **** *****" at bounding box center [697, 335] width 713 height 22
click at [394, 341] on select "**** **** **** **** **** **** **** ** ** ** ** **** *** **** **** *****" at bounding box center [697, 335] width 713 height 22
click at [451, 313] on p "은행을 선택해 주세요." at bounding box center [697, 318] width 713 height 11
click at [403, 69] on link "정산서" at bounding box center [407, 64] width 41 height 21
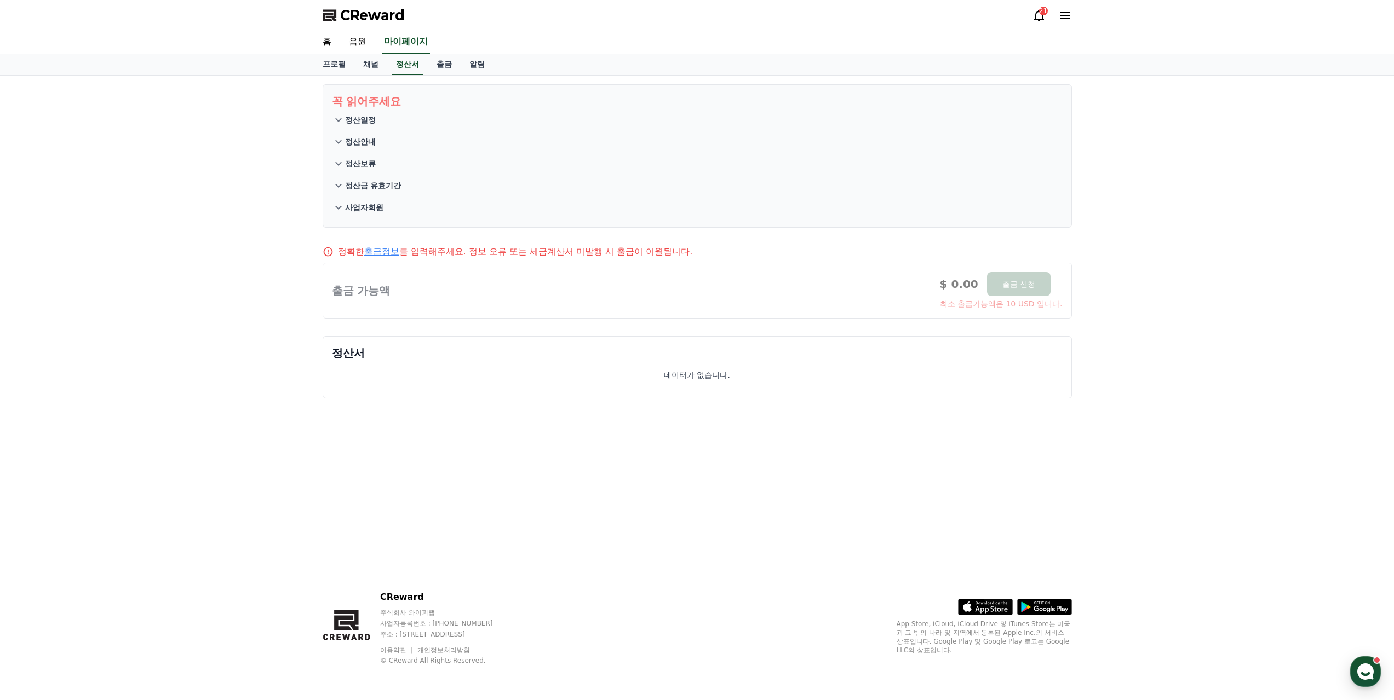
click at [360, 118] on p "정산일정" at bounding box center [360, 119] width 31 height 11
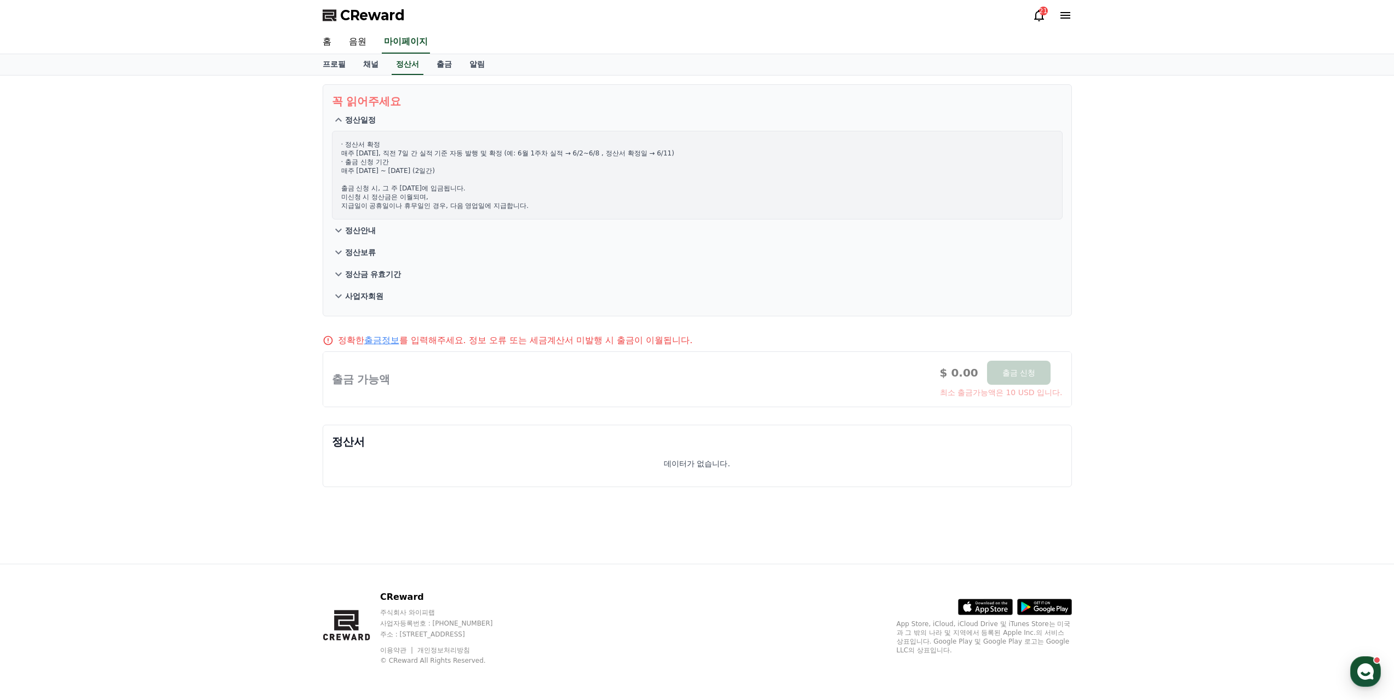
click at [356, 117] on p "정산일정" at bounding box center [360, 119] width 31 height 11
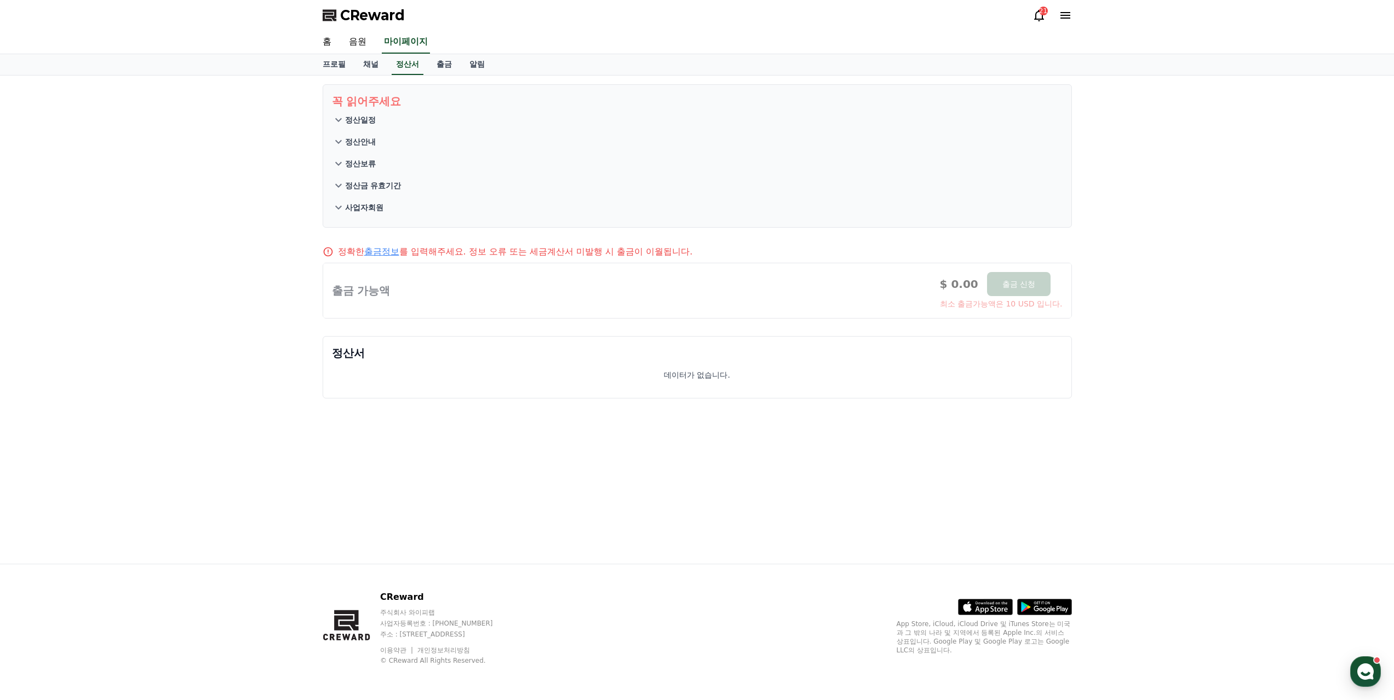
click at [356, 140] on p "정산안내" at bounding box center [360, 141] width 31 height 11
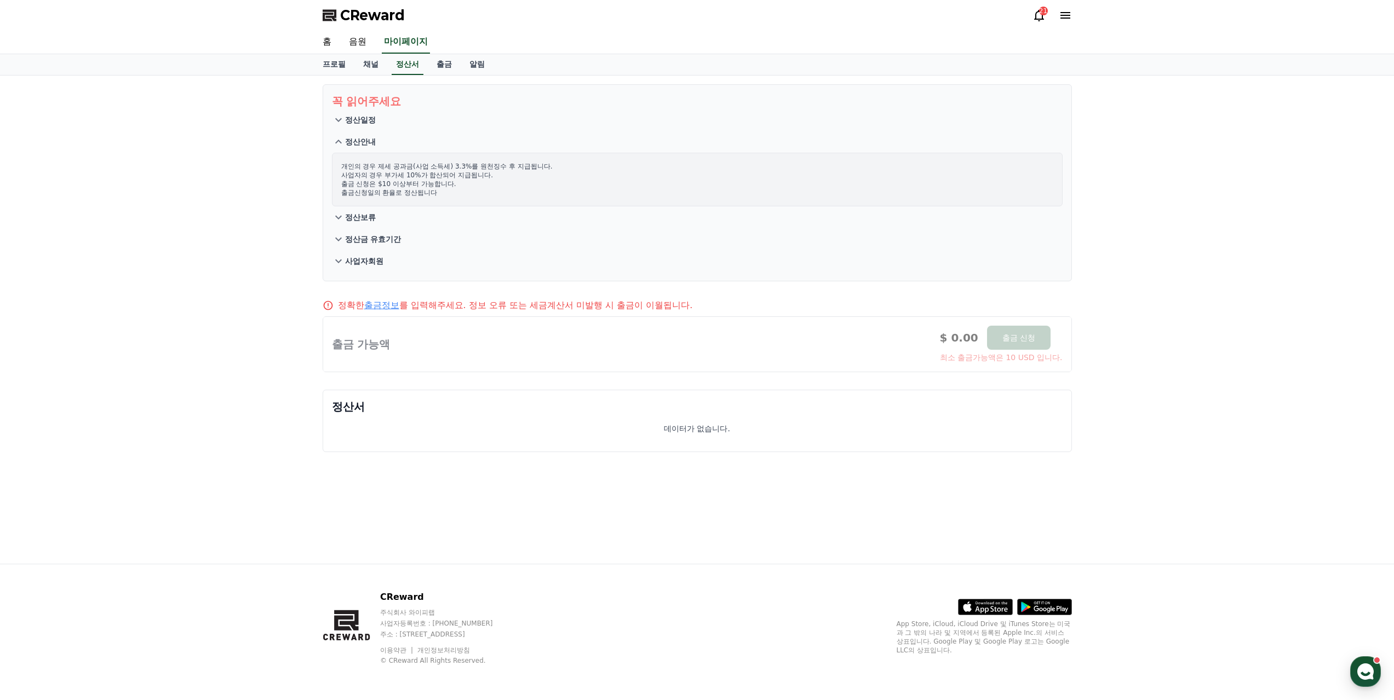
click at [355, 139] on p "정산안내" at bounding box center [360, 141] width 31 height 11
click at [354, 139] on p "정산안내" at bounding box center [360, 141] width 31 height 11
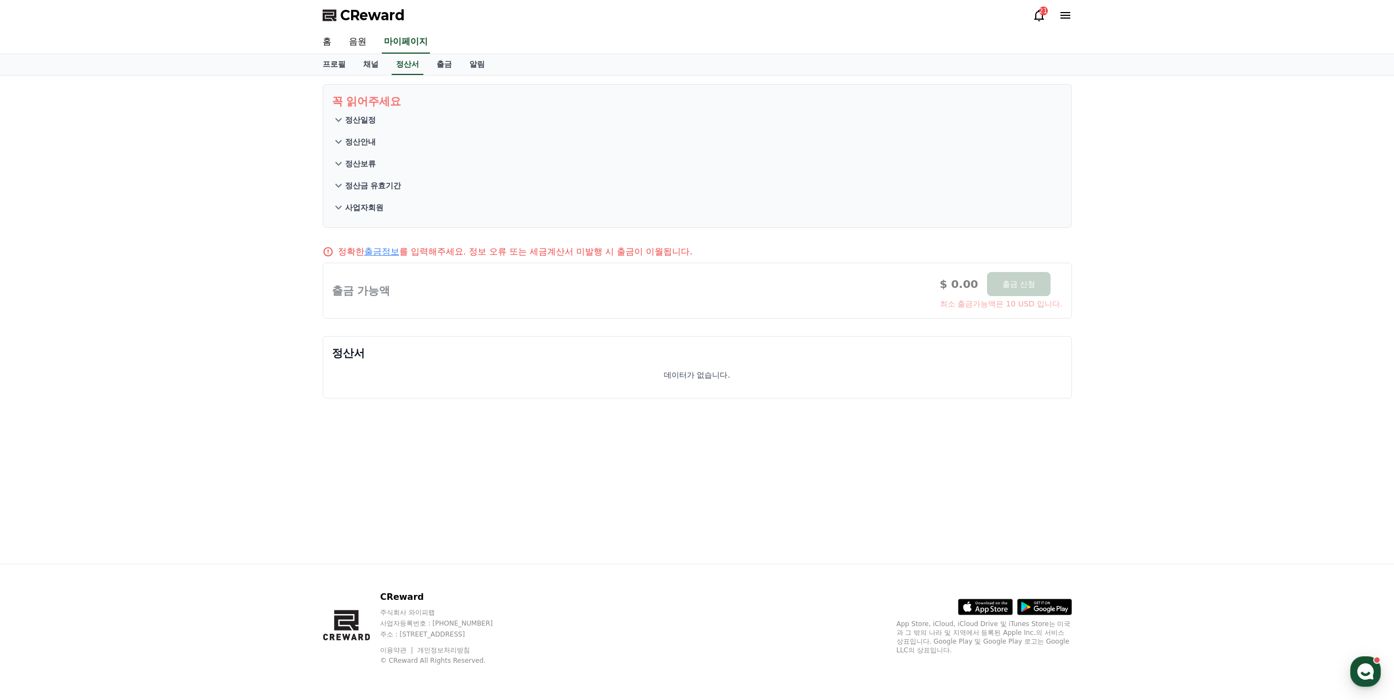
click at [351, 164] on p "정산보류" at bounding box center [360, 163] width 31 height 11
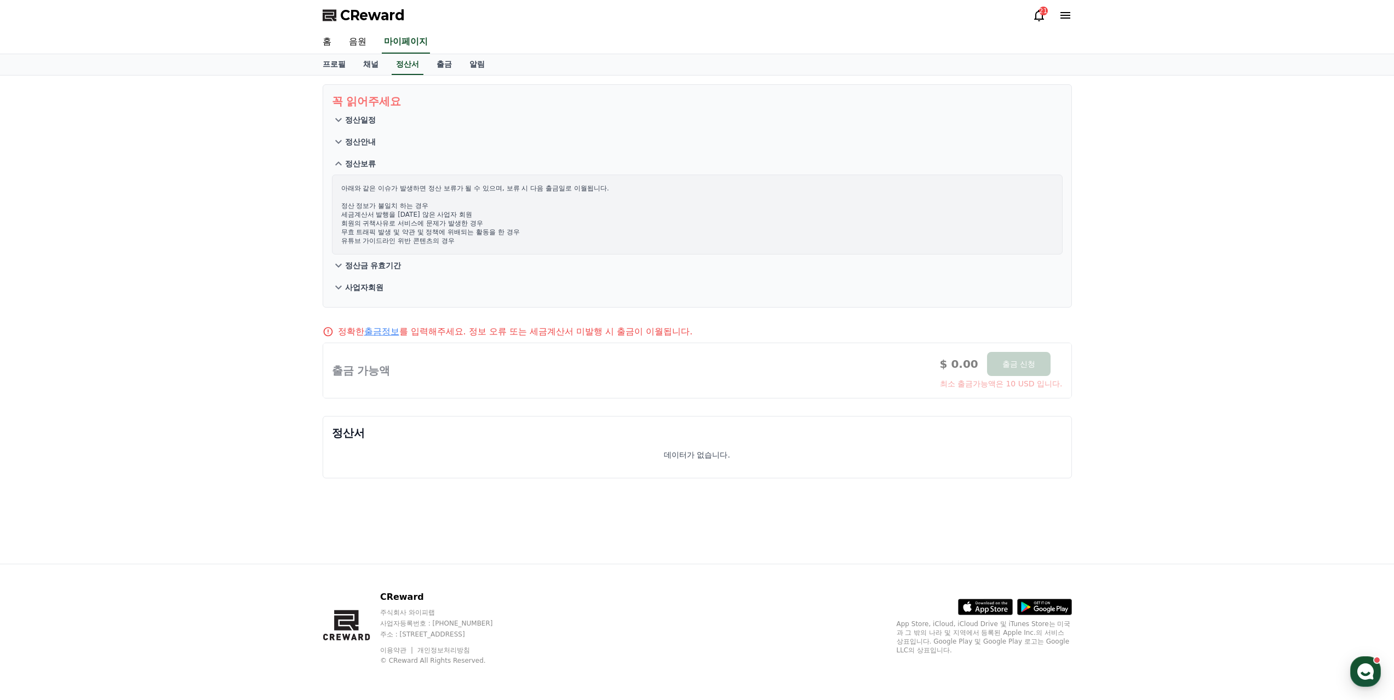
click at [349, 162] on p "정산보류" at bounding box center [360, 163] width 31 height 11
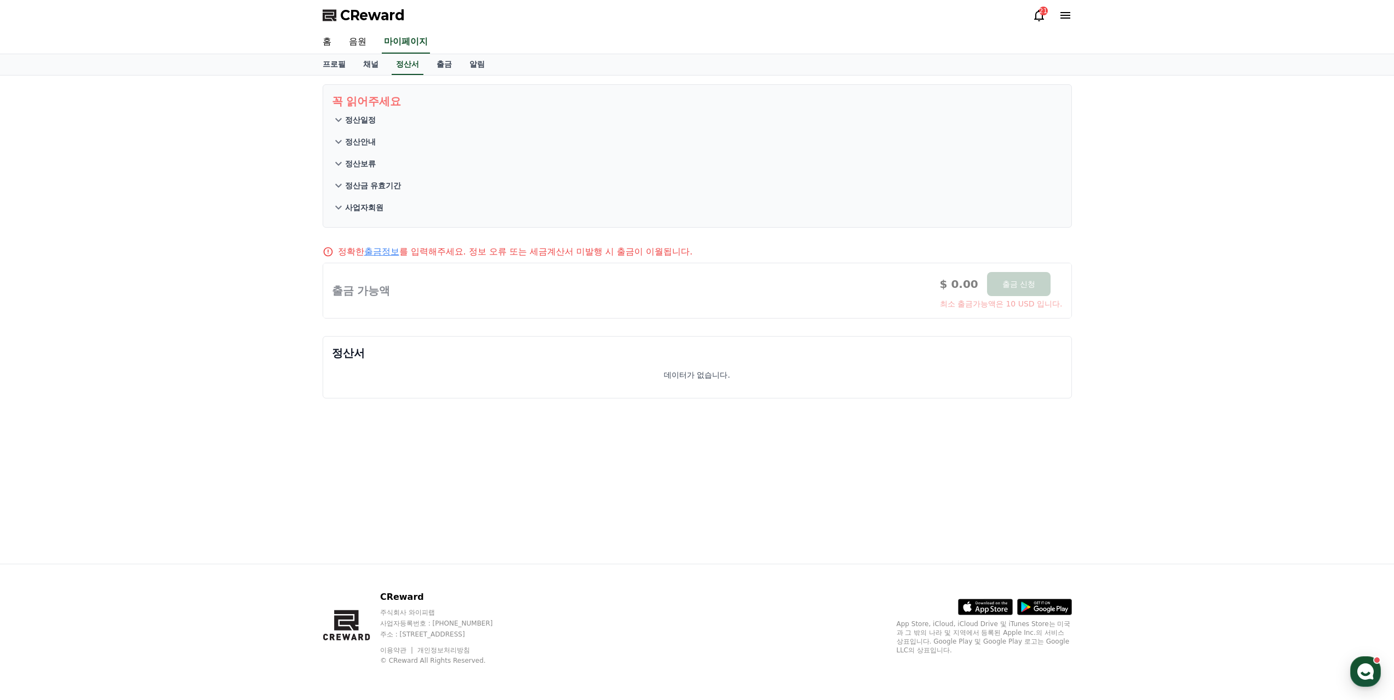
click at [353, 188] on p "정산금 유효기간" at bounding box center [373, 185] width 56 height 11
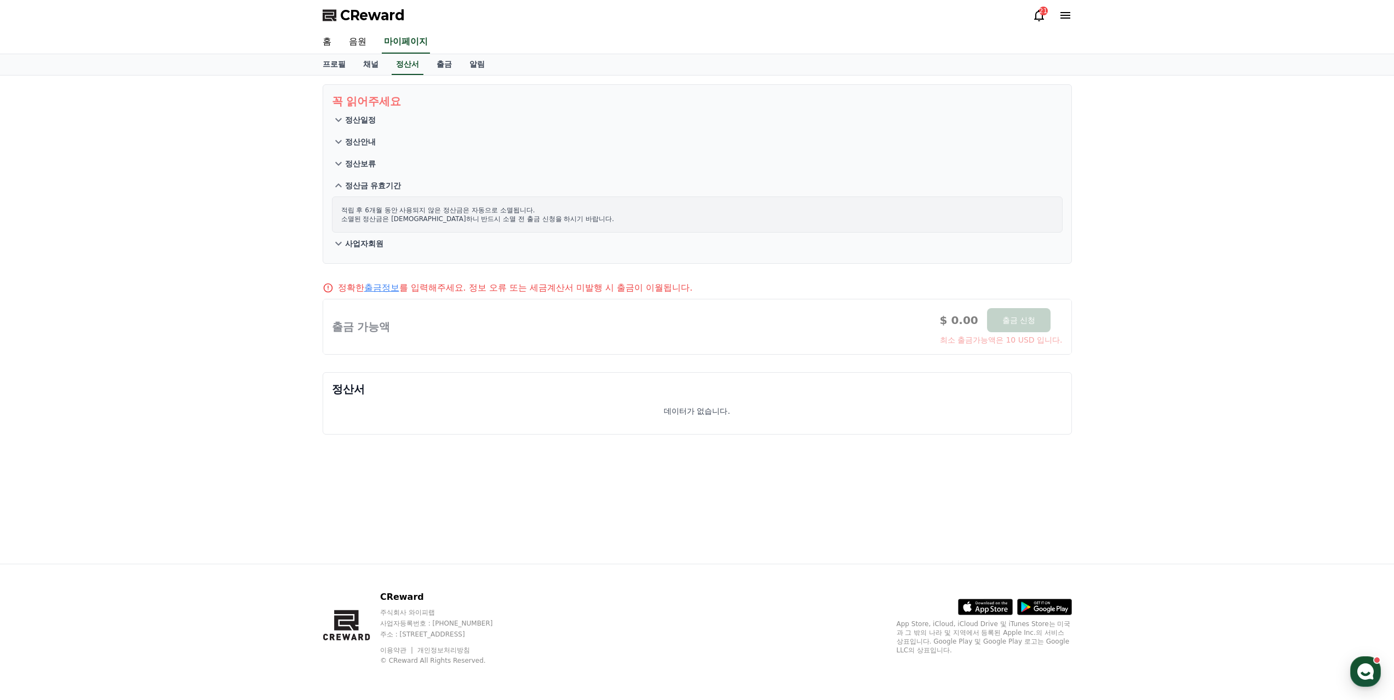
click at [351, 186] on p "정산금 유효기간" at bounding box center [373, 185] width 56 height 11
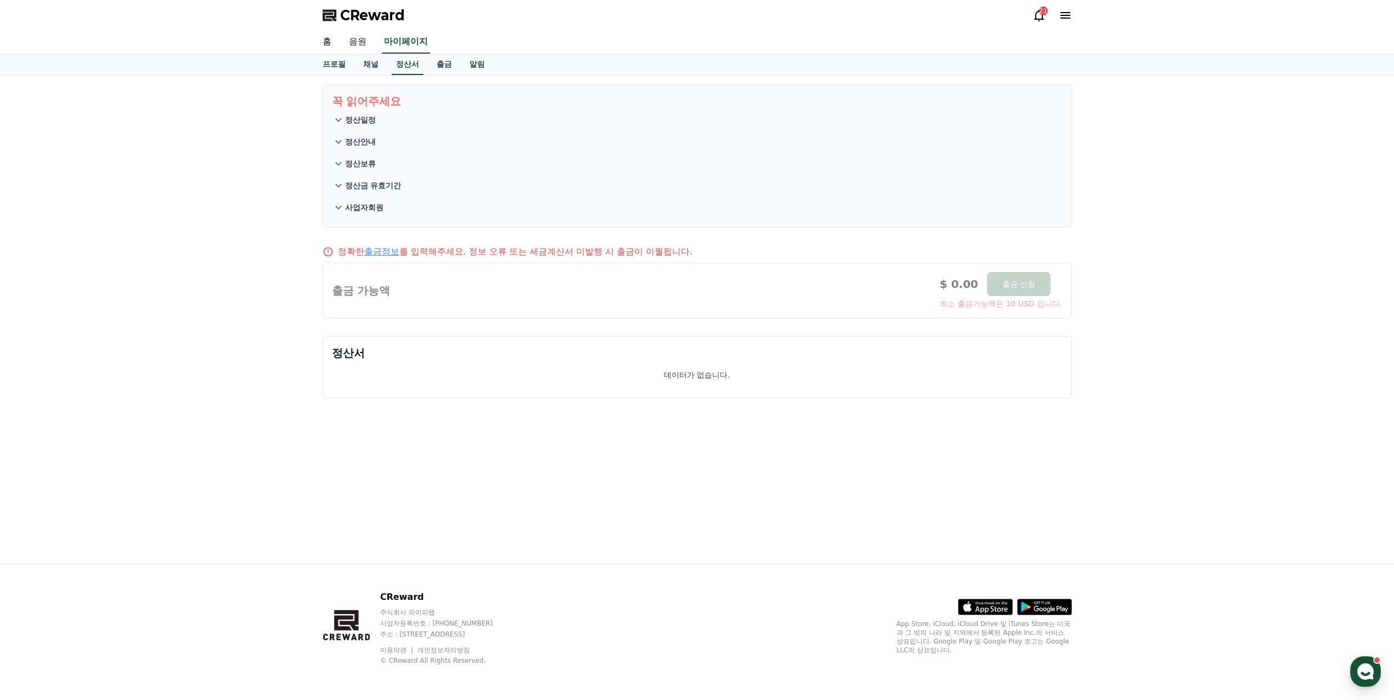
click at [353, 41] on link "음원" at bounding box center [357, 42] width 35 height 23
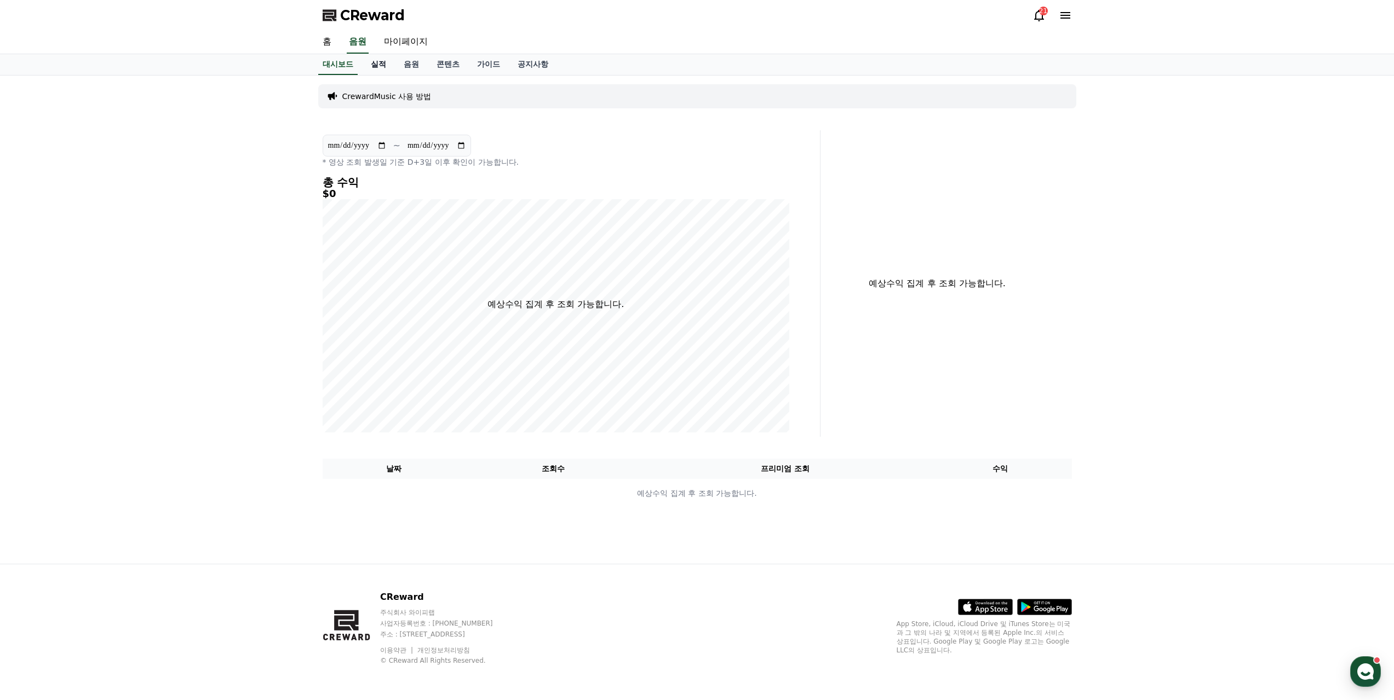
click at [374, 67] on link "실적" at bounding box center [378, 64] width 33 height 21
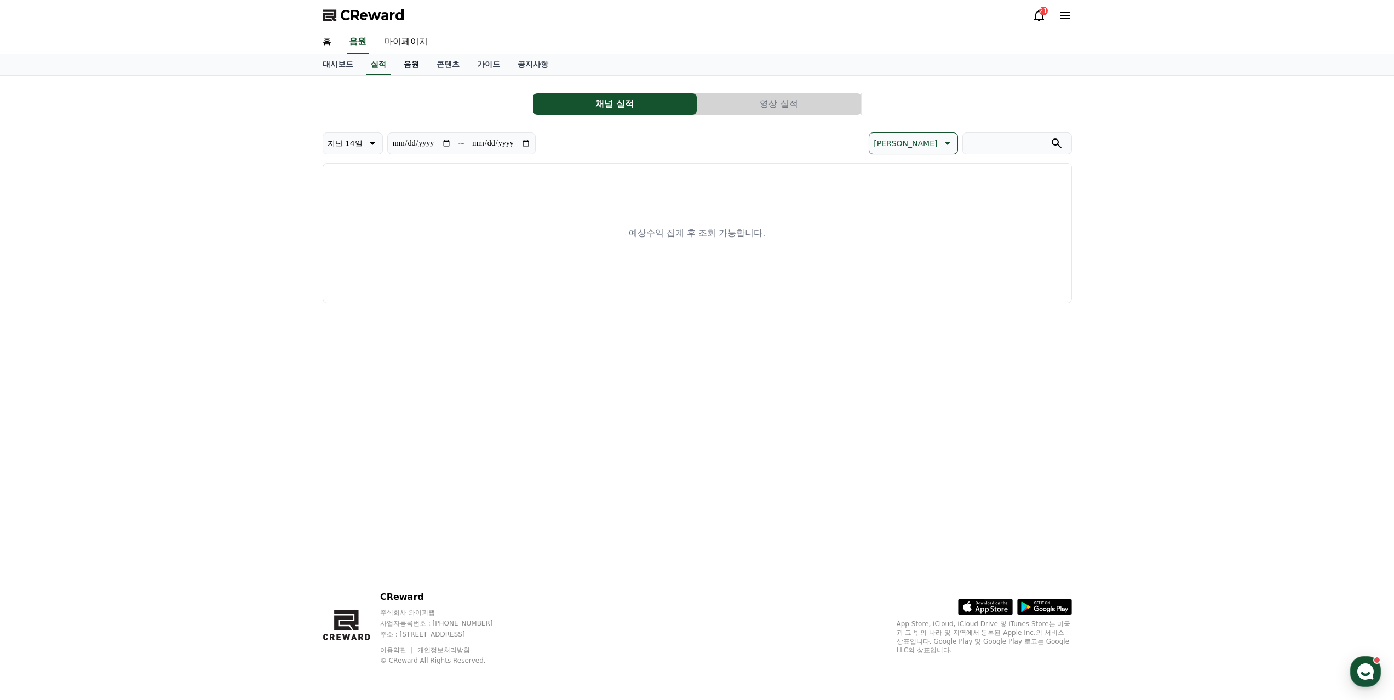
click at [420, 64] on link "음원" at bounding box center [411, 64] width 33 height 21
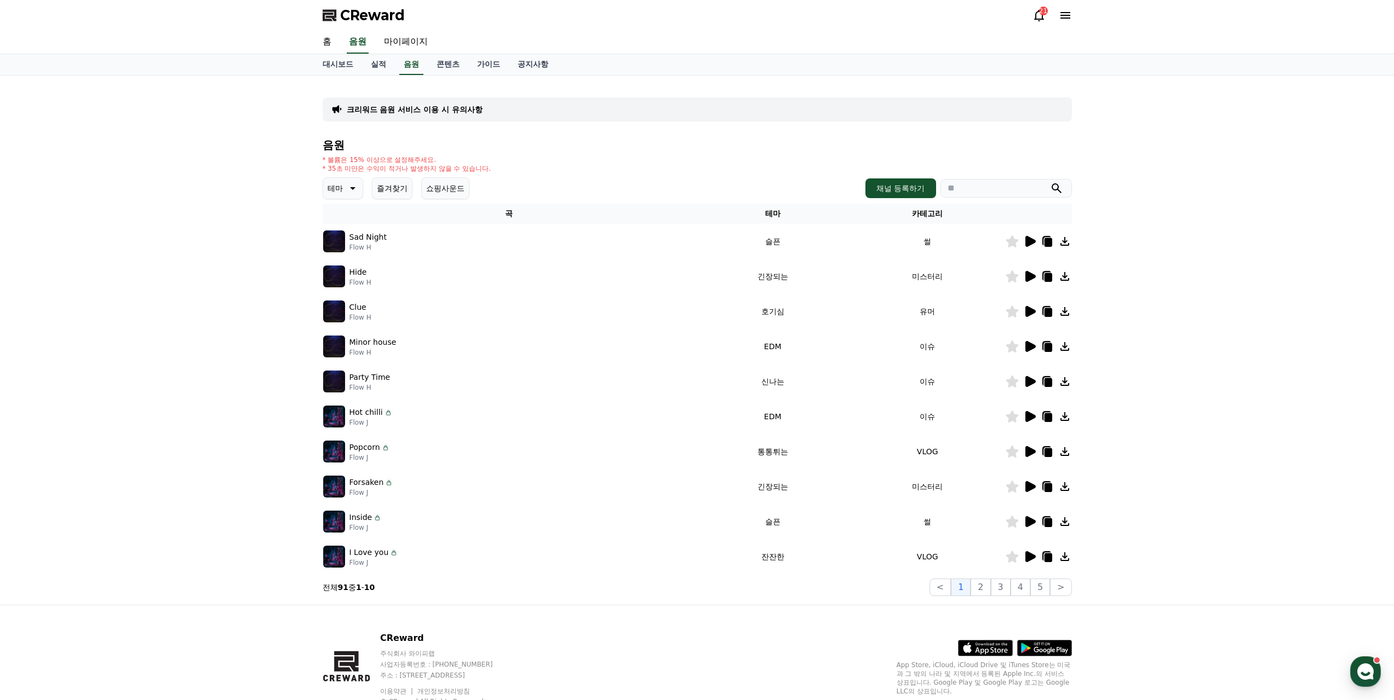
click at [1027, 242] on icon at bounding box center [1030, 241] width 10 height 11
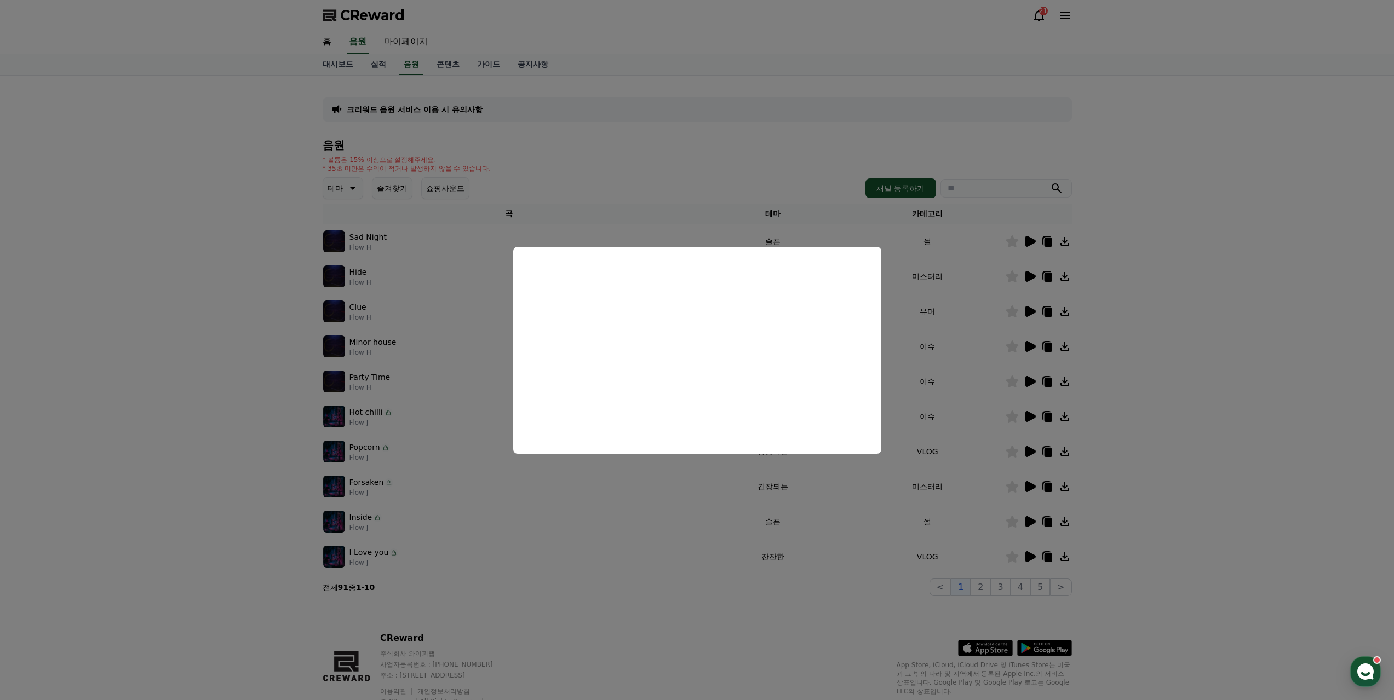
click at [680, 519] on button "close modal" at bounding box center [697, 350] width 1394 height 700
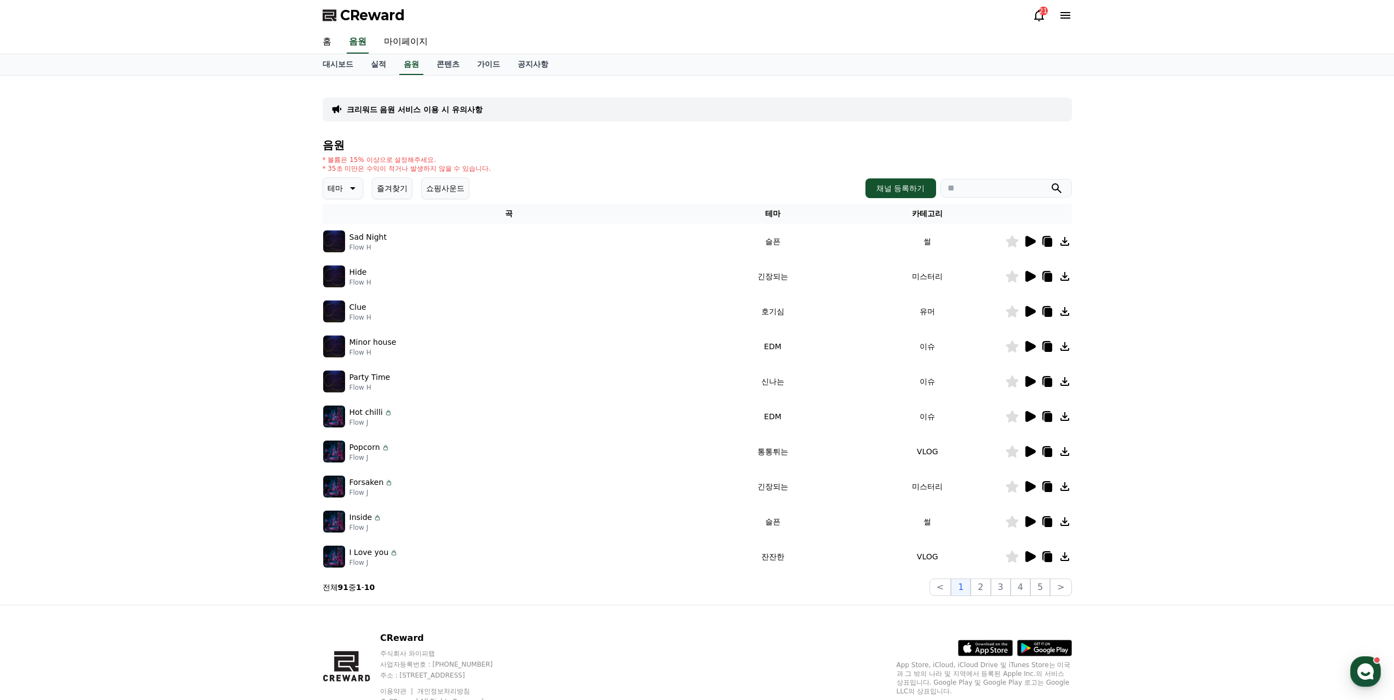
click at [1030, 311] on icon at bounding box center [1030, 311] width 10 height 11
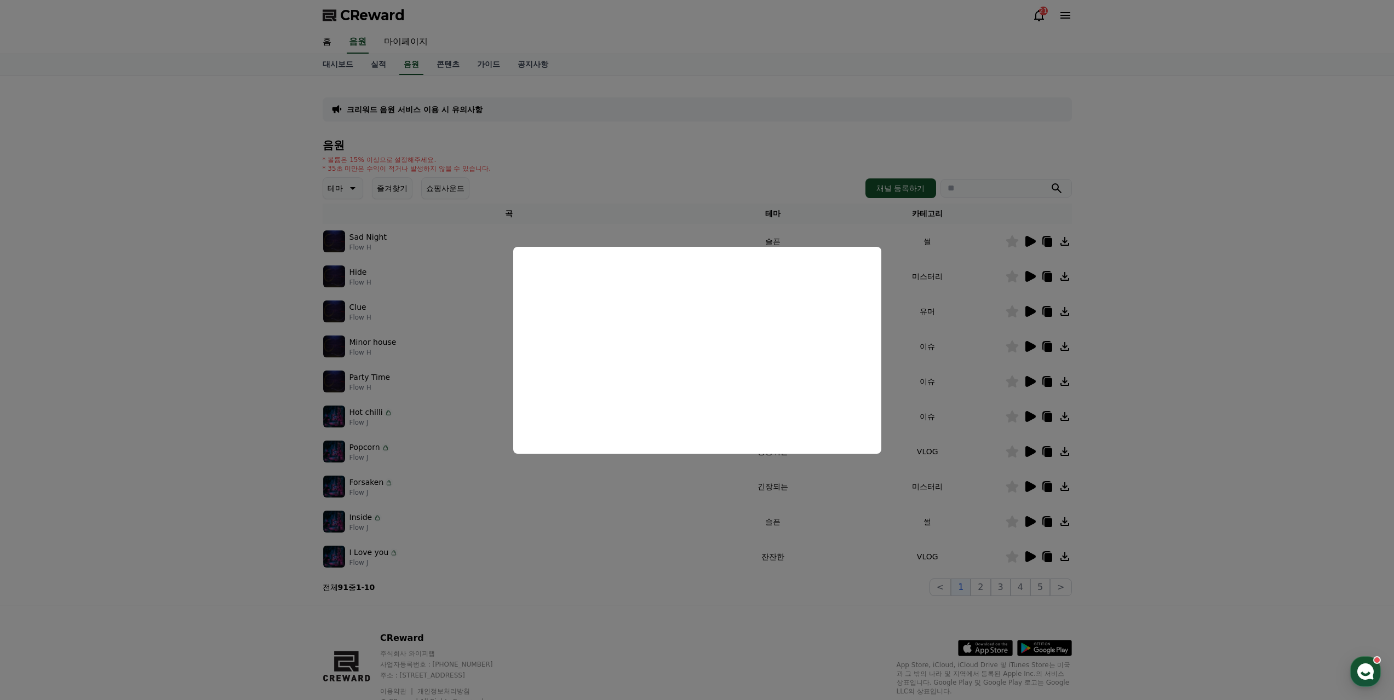
click at [719, 504] on button "close modal" at bounding box center [697, 350] width 1394 height 700
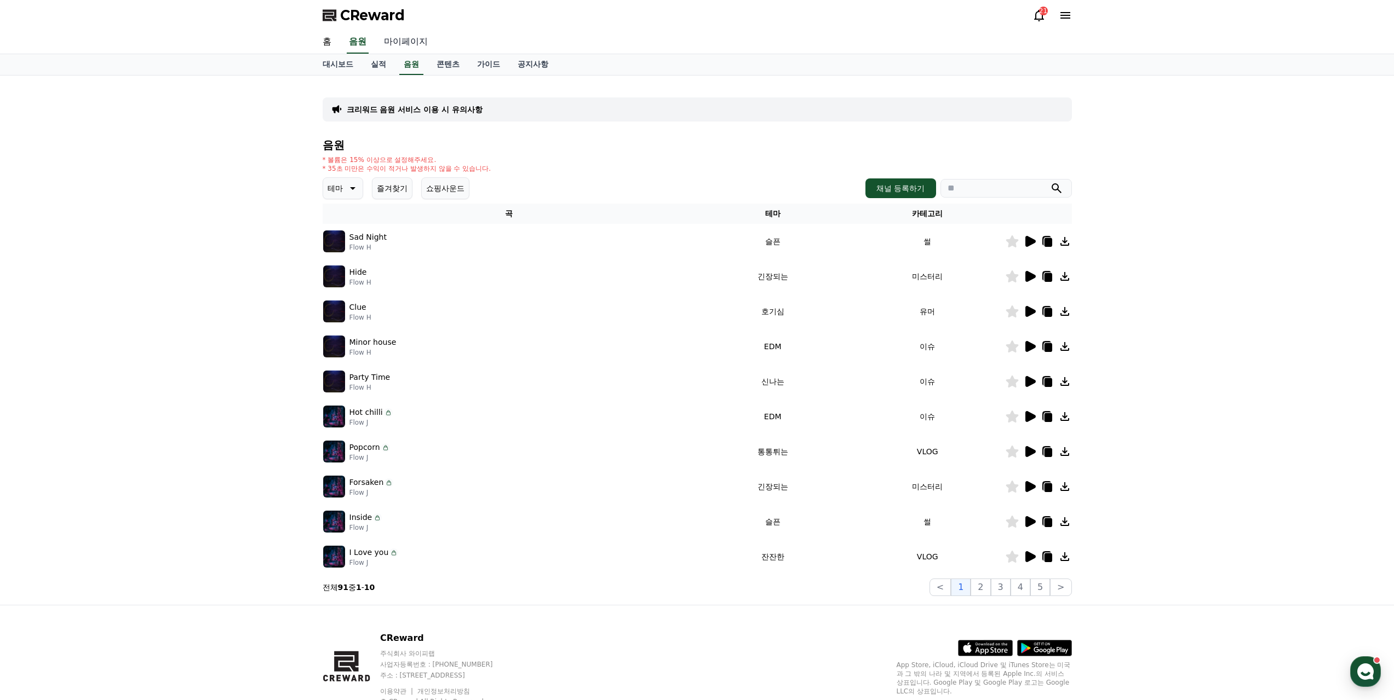
click at [406, 45] on link "마이페이지" at bounding box center [405, 42] width 61 height 23
select select "**********"
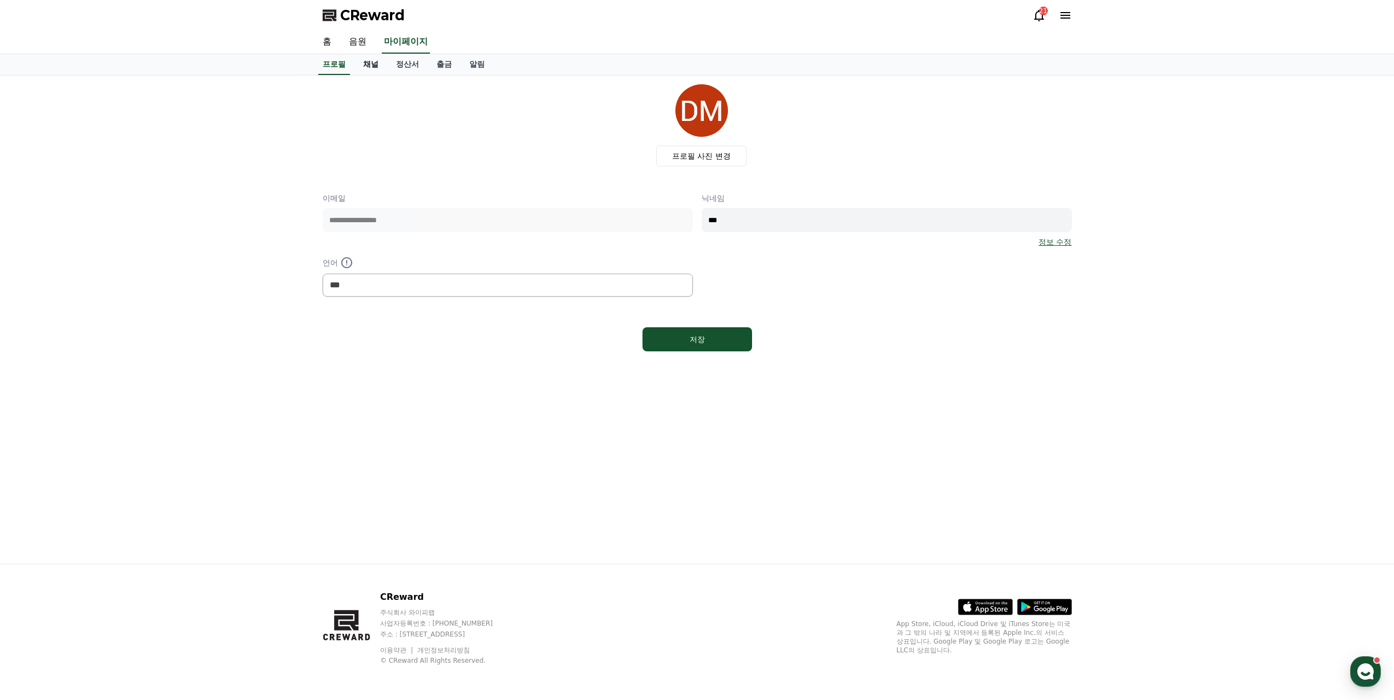
click at [371, 66] on link "채널" at bounding box center [370, 64] width 33 height 21
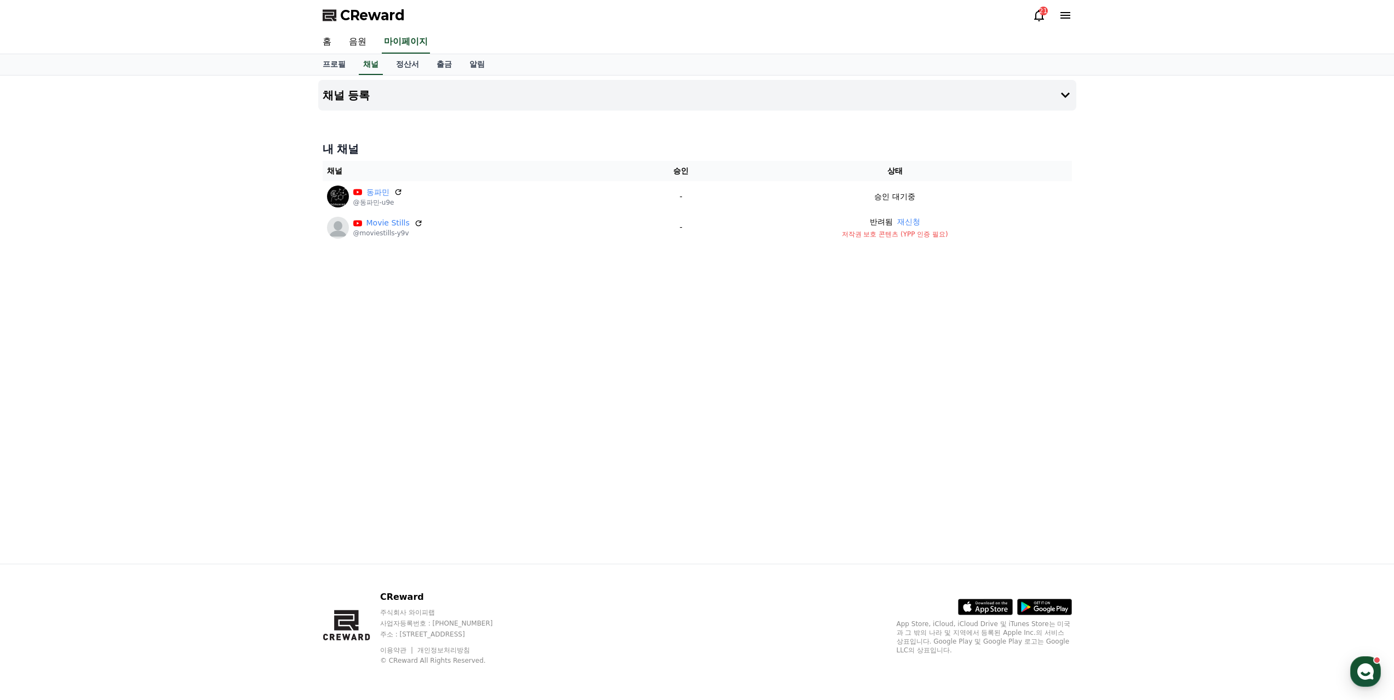
click at [1039, 14] on div "21" at bounding box center [1043, 11] width 9 height 9
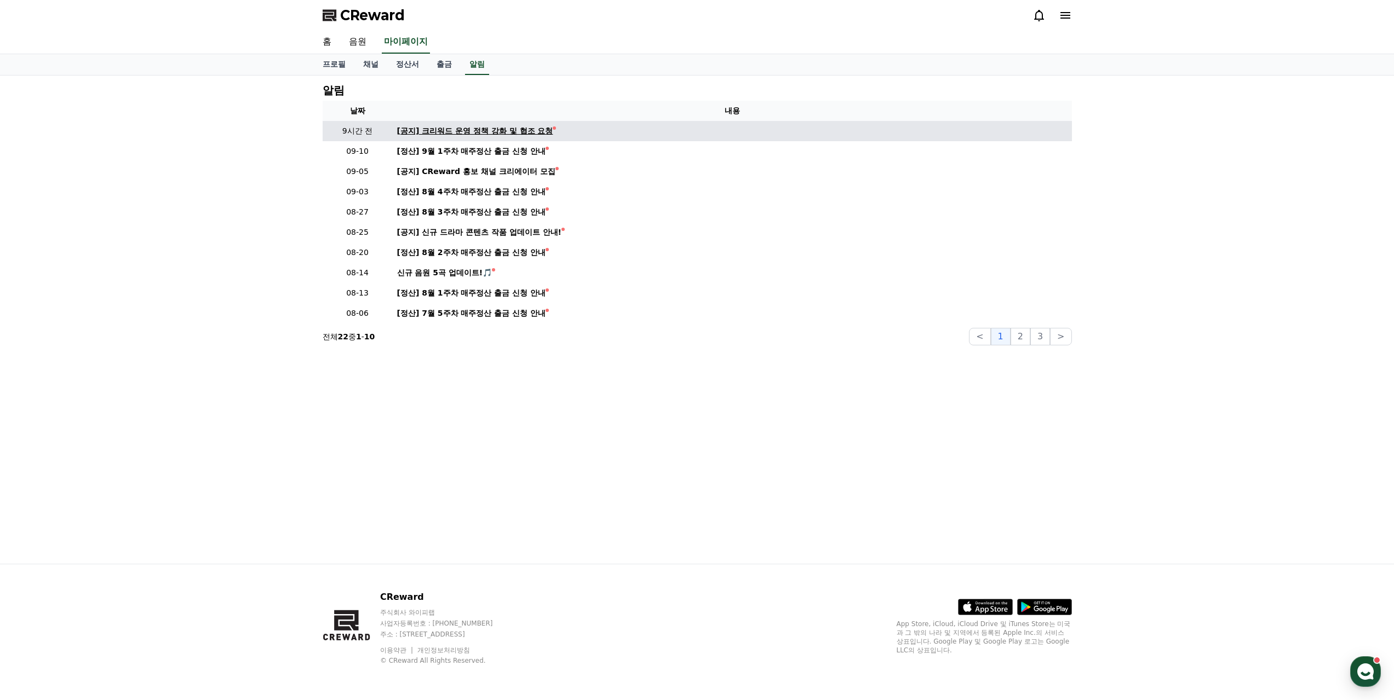
click at [455, 134] on div "[공지] 크리워드 운영 정책 강화 및 협조 요청" at bounding box center [475, 131] width 156 height 12
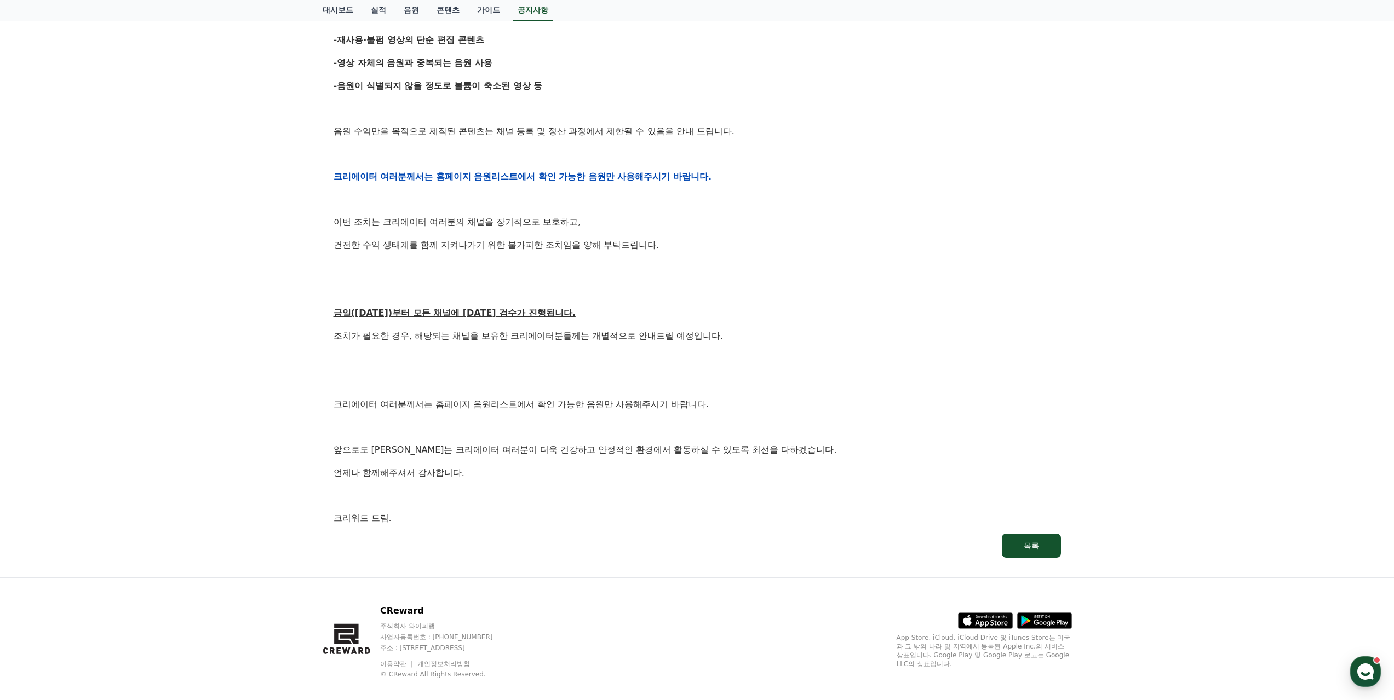
scroll to position [398, 0]
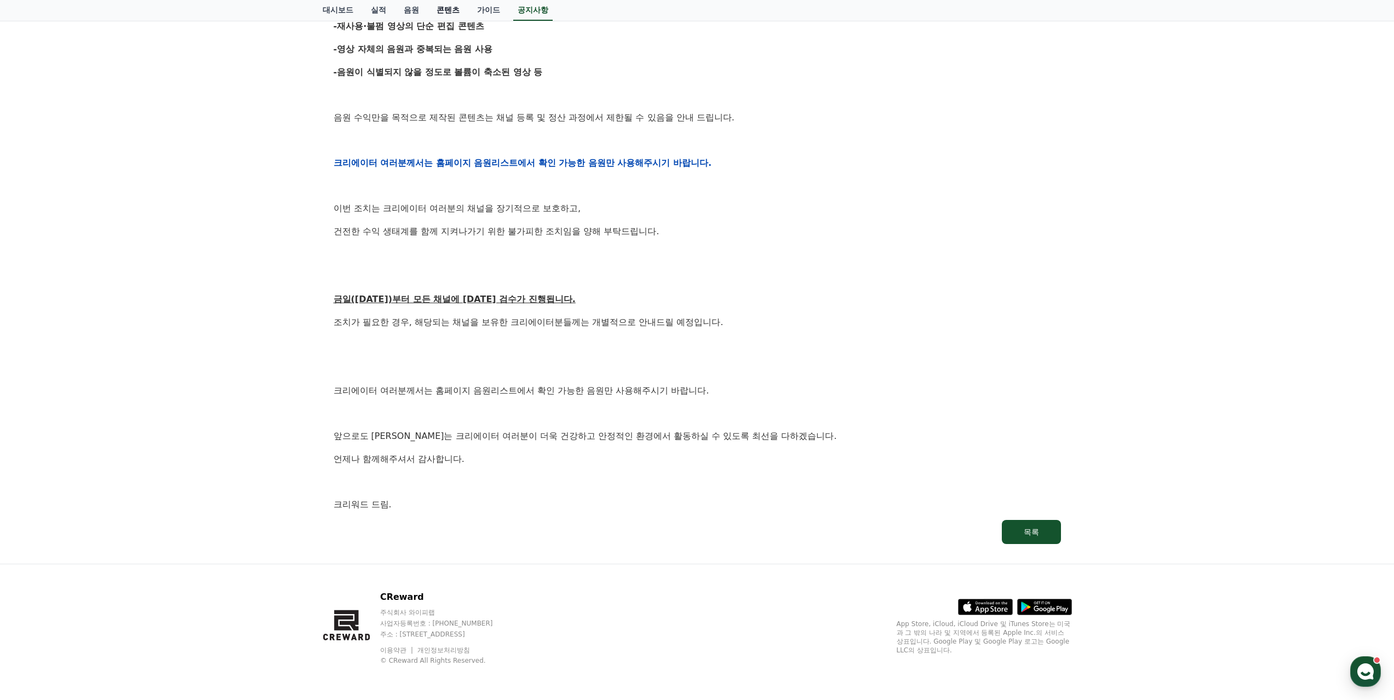
click at [455, 14] on link "콘텐츠" at bounding box center [448, 10] width 41 height 21
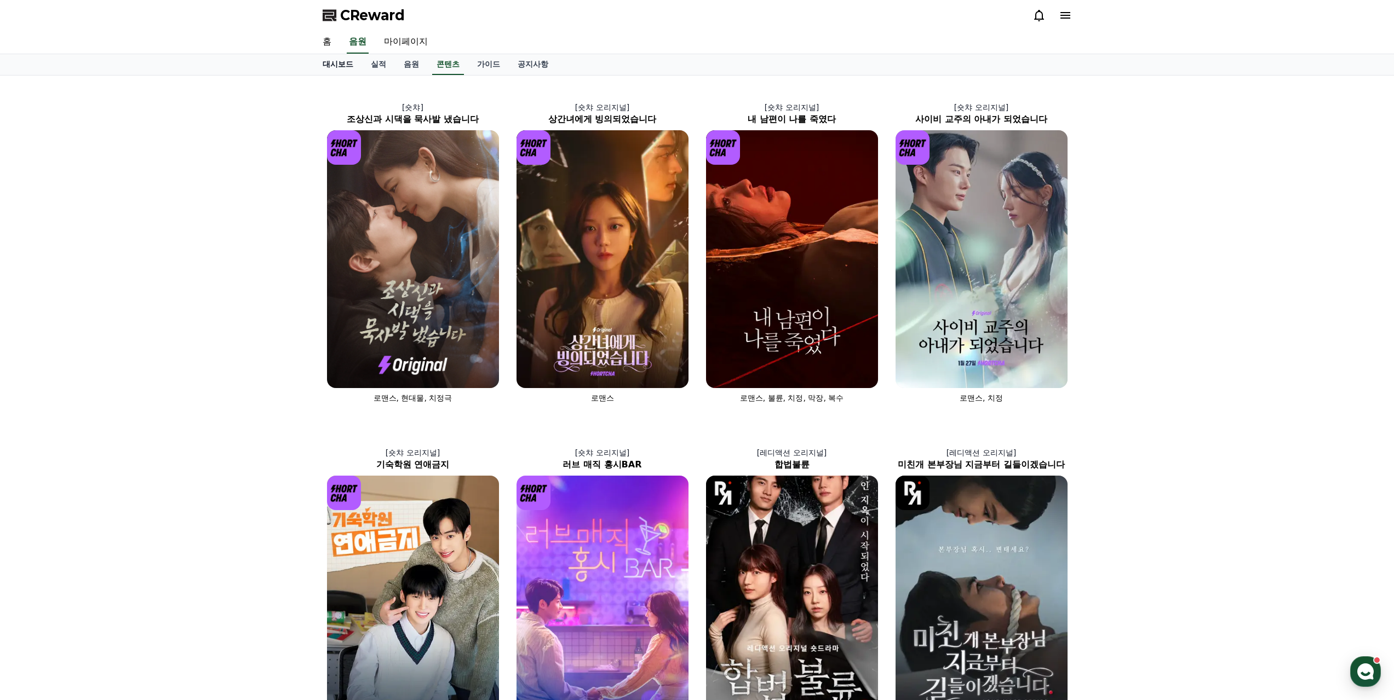
click at [340, 67] on link "대시보드" at bounding box center [338, 64] width 48 height 21
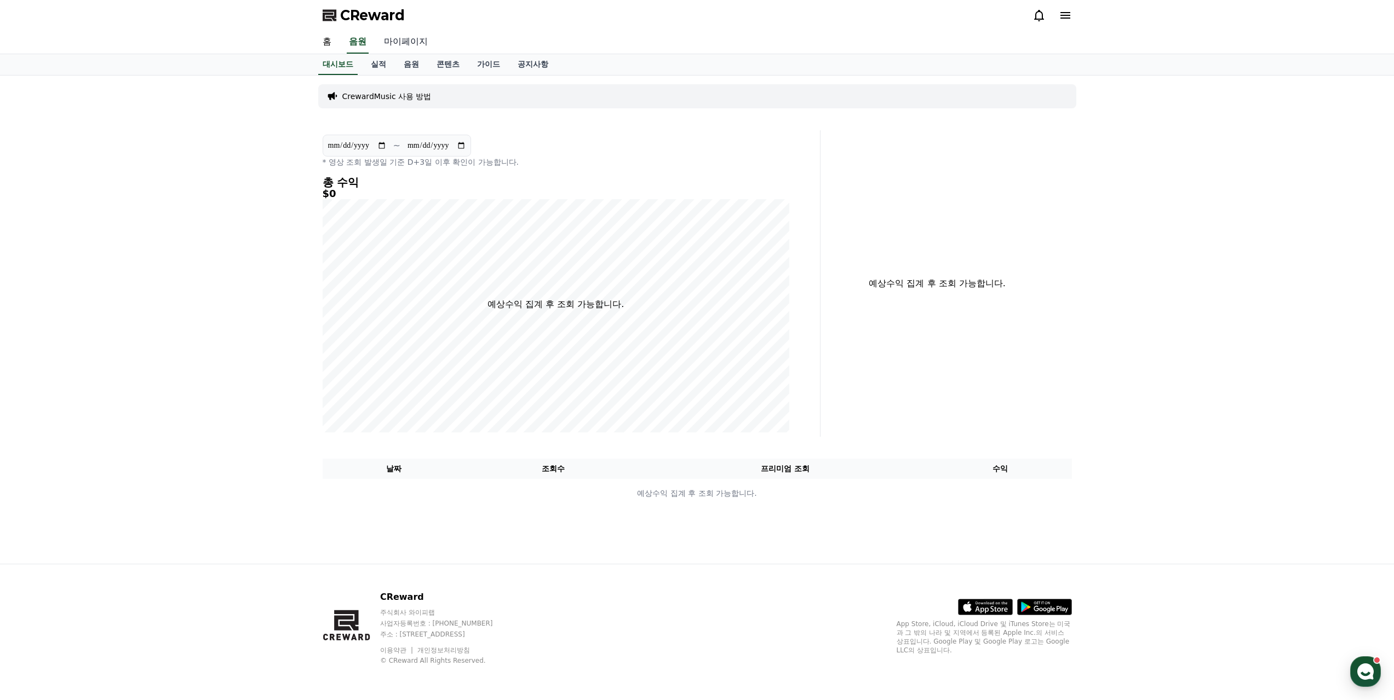
click at [406, 42] on link "마이페이지" at bounding box center [405, 42] width 61 height 23
select select "**********"
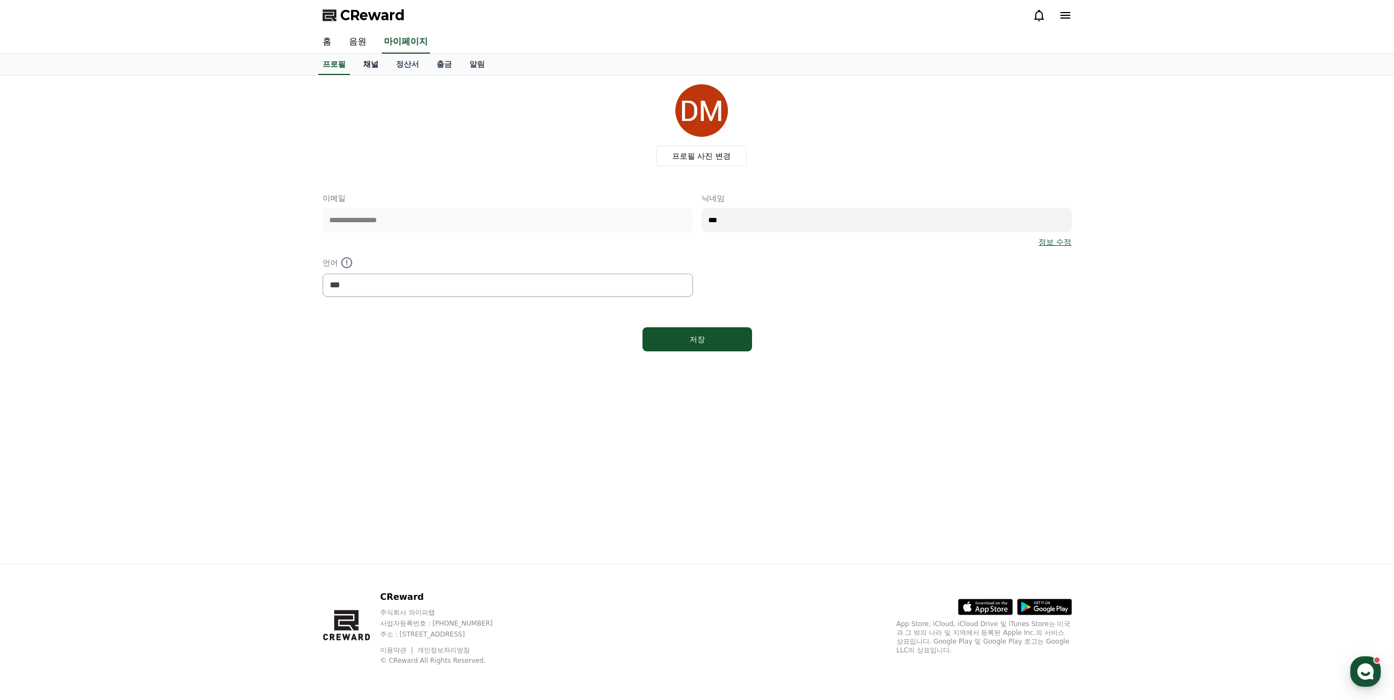
click at [379, 68] on link "채널" at bounding box center [370, 64] width 33 height 21
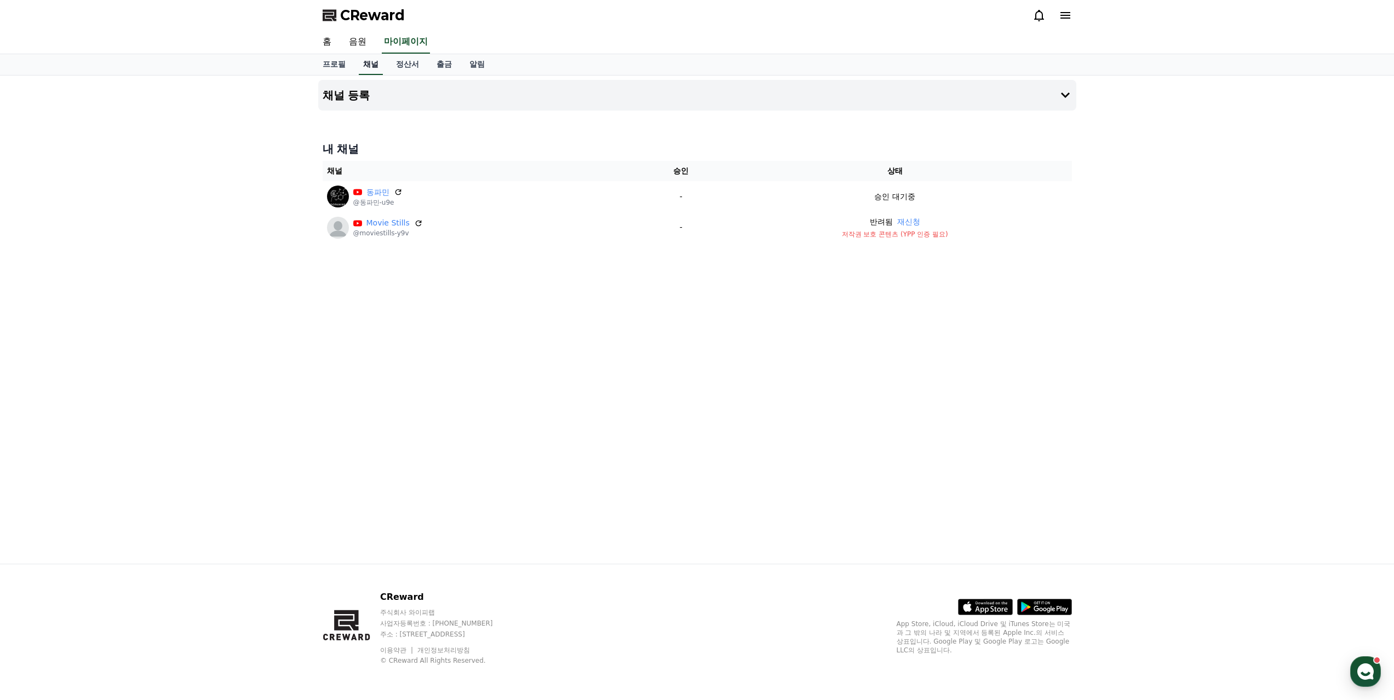
click at [379, 68] on link "채널" at bounding box center [371, 64] width 24 height 21
click at [403, 71] on link "정산서" at bounding box center [407, 64] width 41 height 21
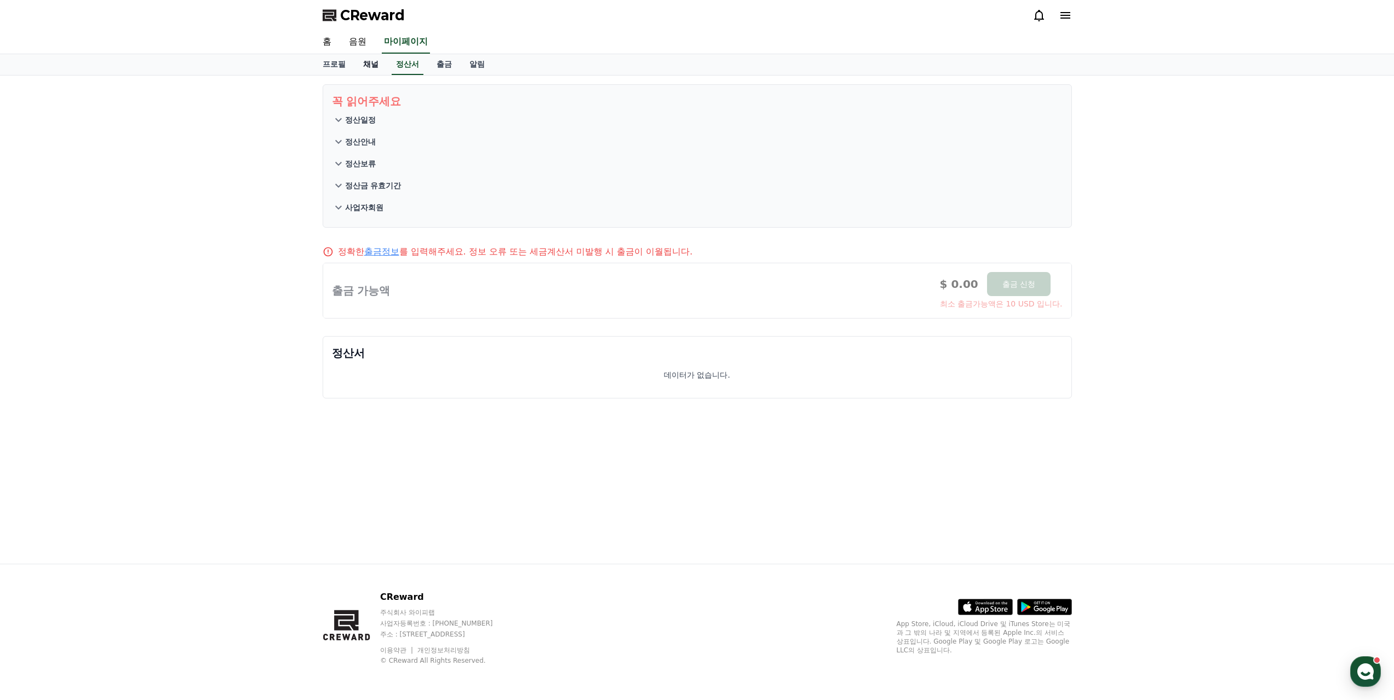
click at [377, 70] on link "채널" at bounding box center [370, 64] width 33 height 21
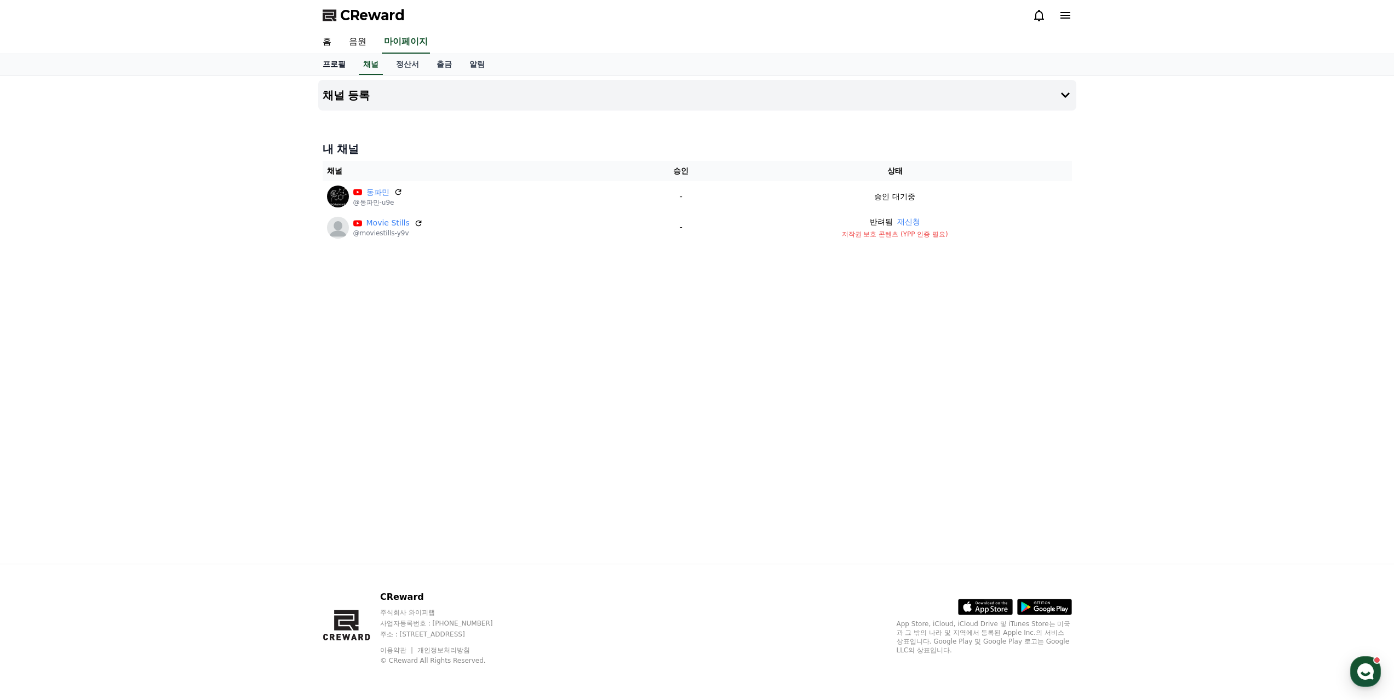
click at [346, 72] on link "프로필" at bounding box center [334, 64] width 41 height 21
select select "**********"
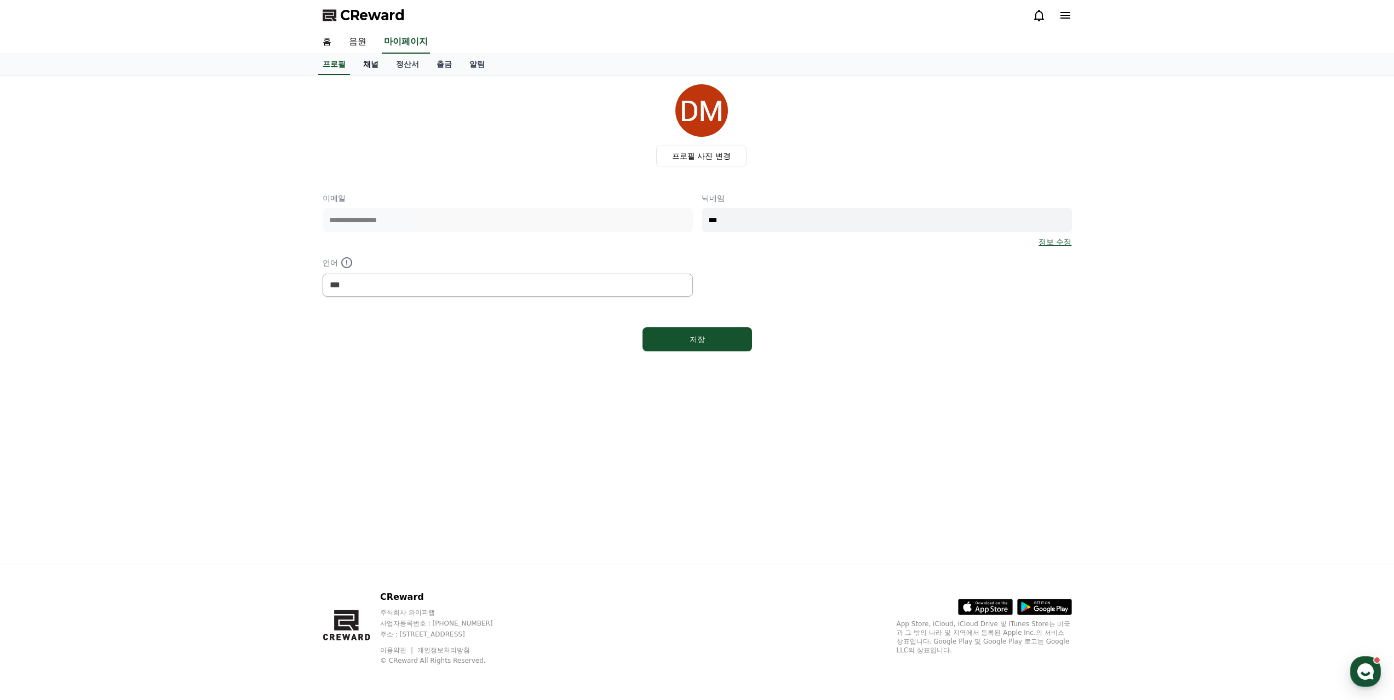
click at [362, 67] on link "채널" at bounding box center [370, 64] width 33 height 21
